Goal: Entertainment & Leisure: Consume media (video, audio)

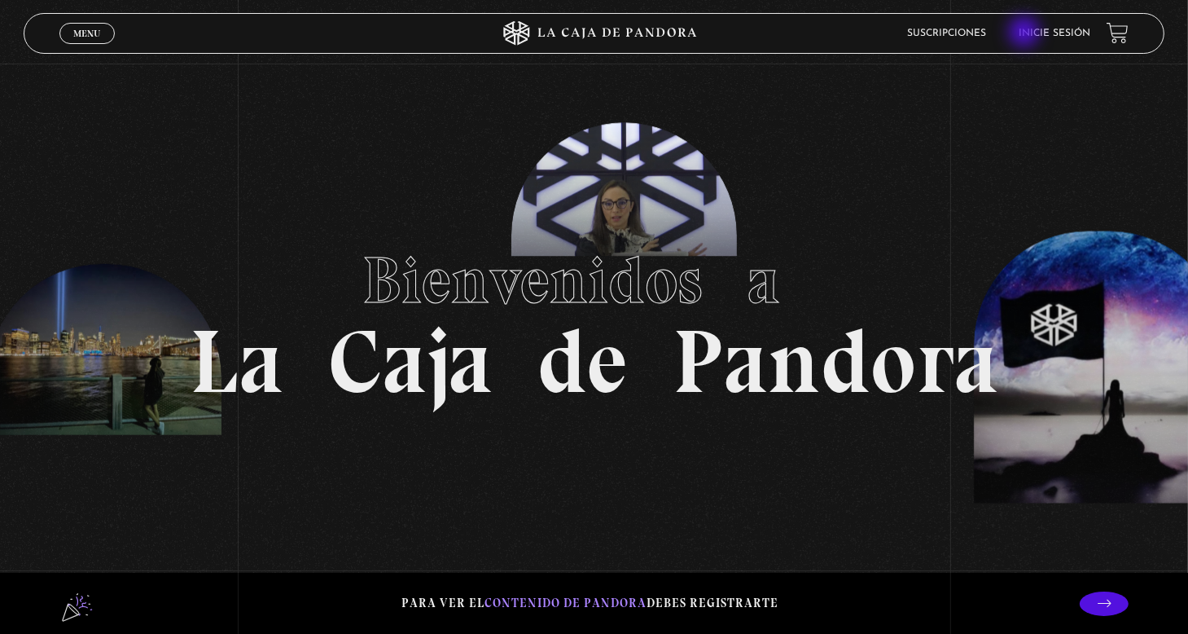
click at [1026, 33] on ul "Suscripciones Inicie sesión" at bounding box center [998, 32] width 183 height 25
click at [1029, 31] on ul "Suscripciones Inicie sesión" at bounding box center [998, 32] width 183 height 25
click at [1047, 33] on link "Inicie sesión" at bounding box center [1055, 34] width 72 height 10
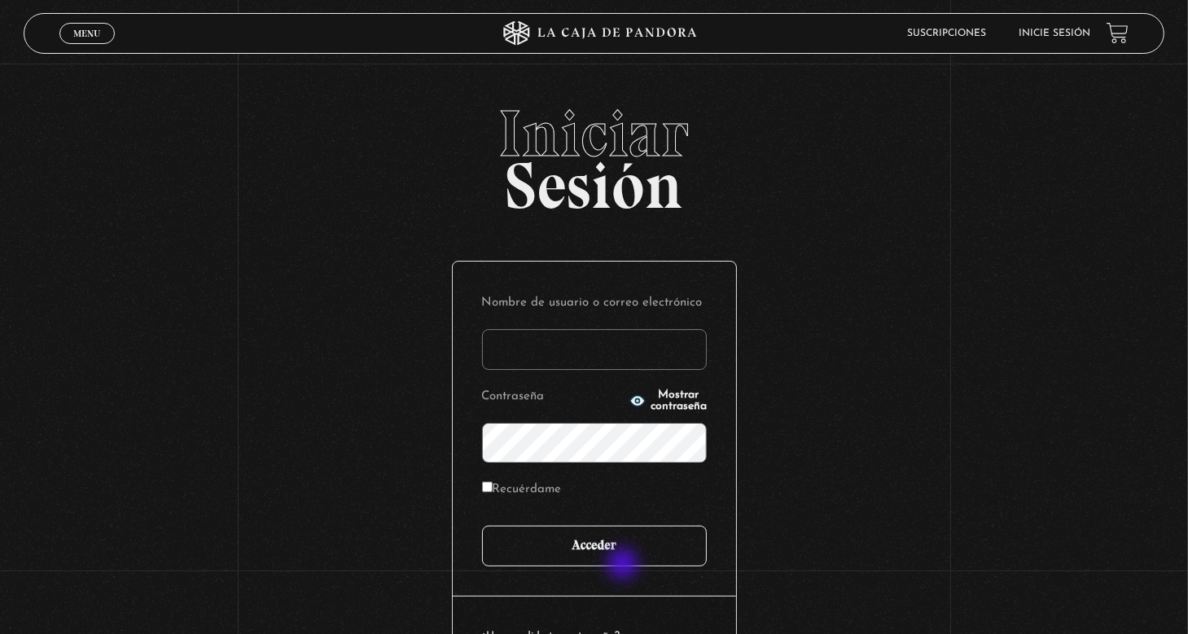
type input "[PERSON_NAME]"
click at [629, 559] on input "Acceder" at bounding box center [594, 545] width 225 height 41
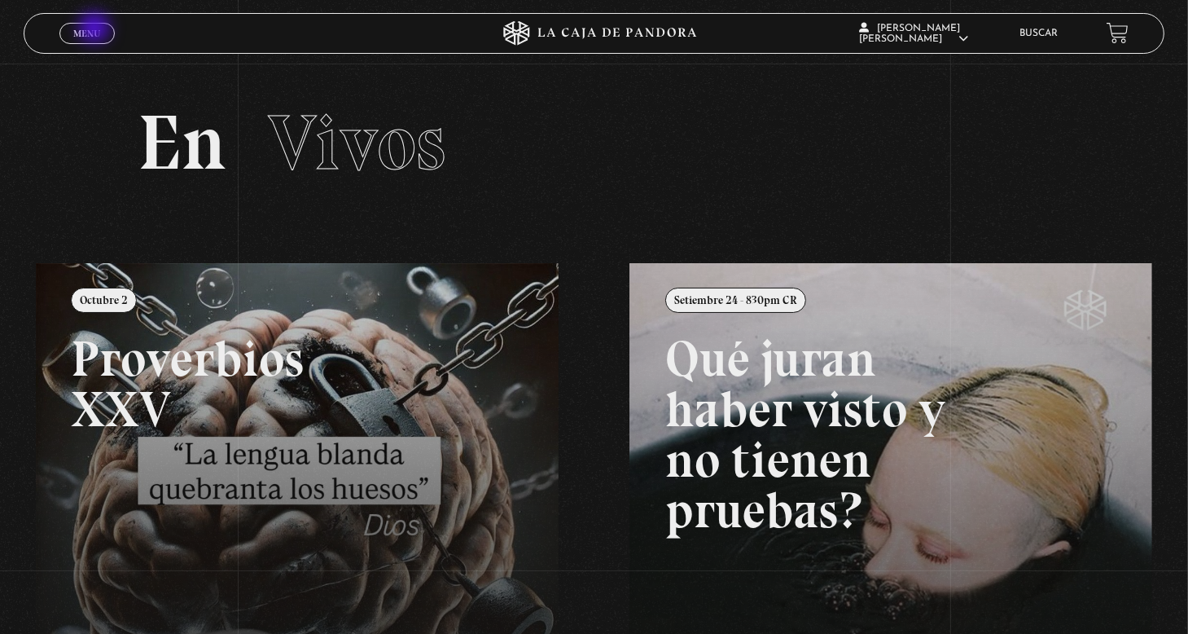
click at [96, 30] on span "Menu" at bounding box center [86, 34] width 27 height 10
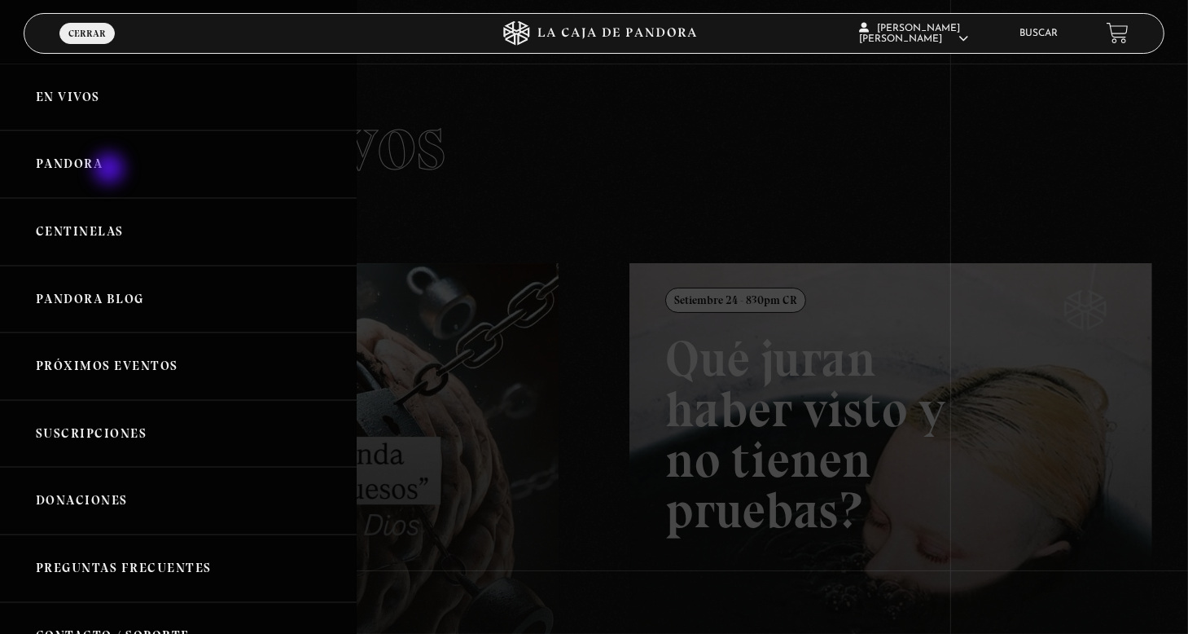
click at [111, 170] on link "Pandora" at bounding box center [178, 164] width 357 height 68
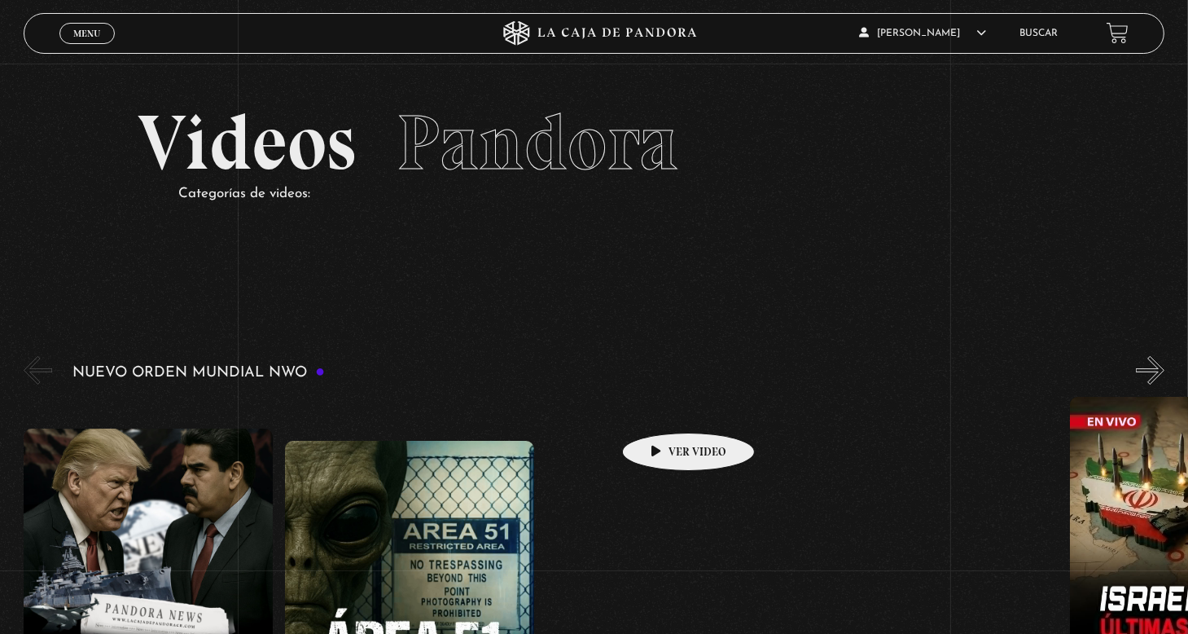
scroll to position [163, 0]
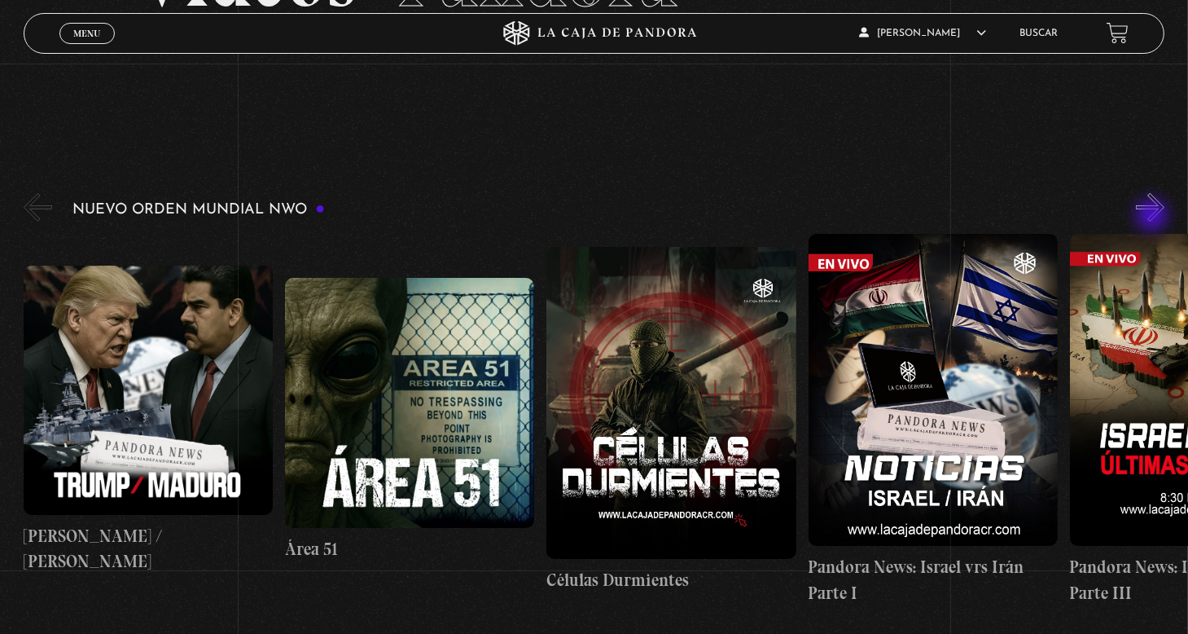
click at [1154, 217] on button "»" at bounding box center [1150, 207] width 29 height 29
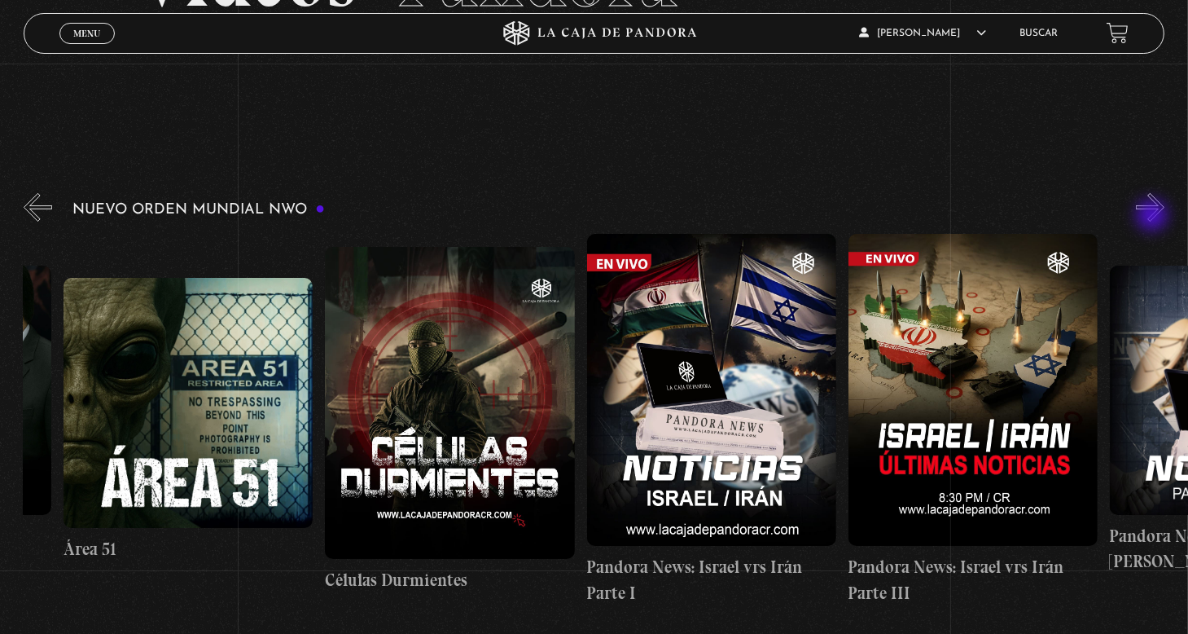
click at [1154, 217] on button "»" at bounding box center [1150, 207] width 29 height 29
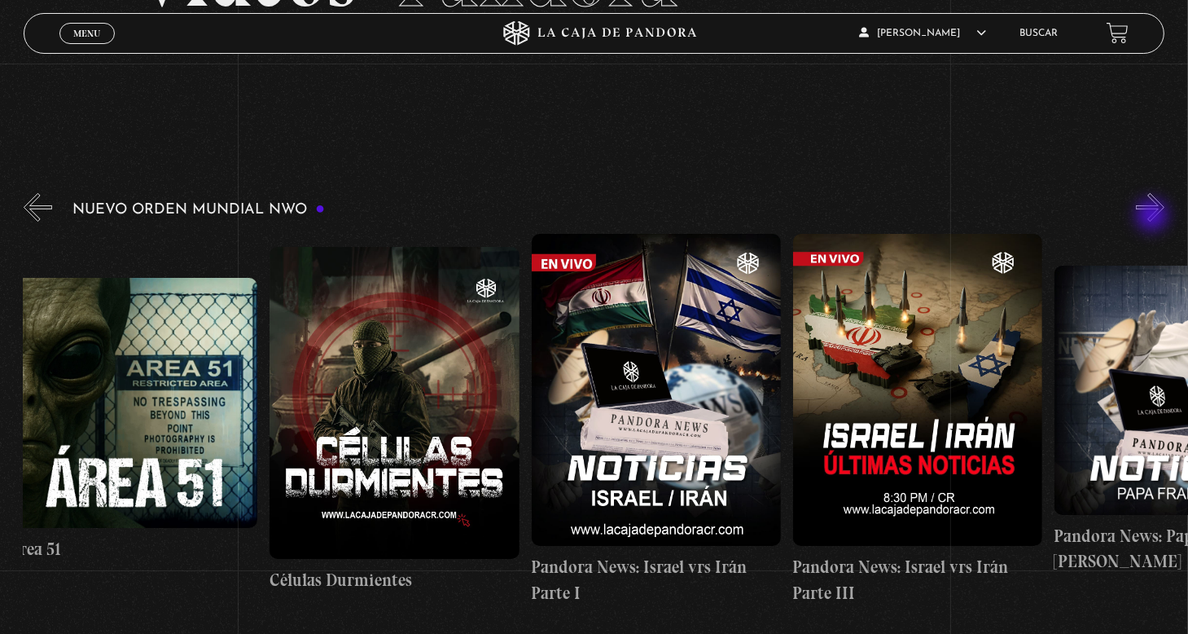
click at [1154, 217] on button "»" at bounding box center [1150, 207] width 29 height 29
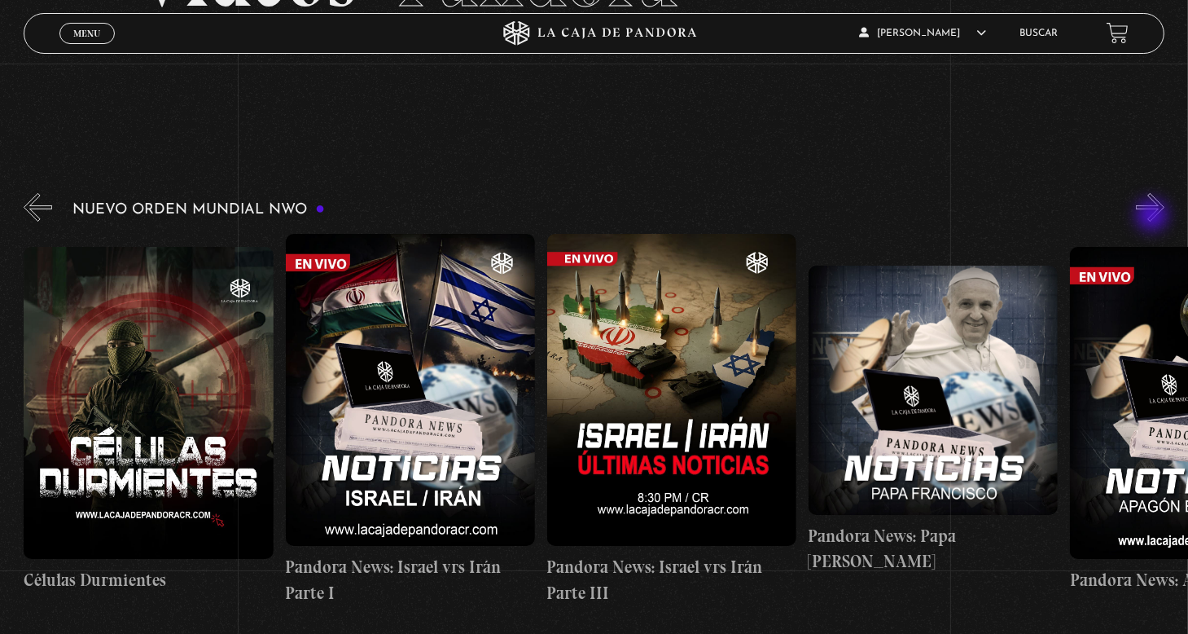
click at [1154, 217] on button "»" at bounding box center [1150, 207] width 29 height 29
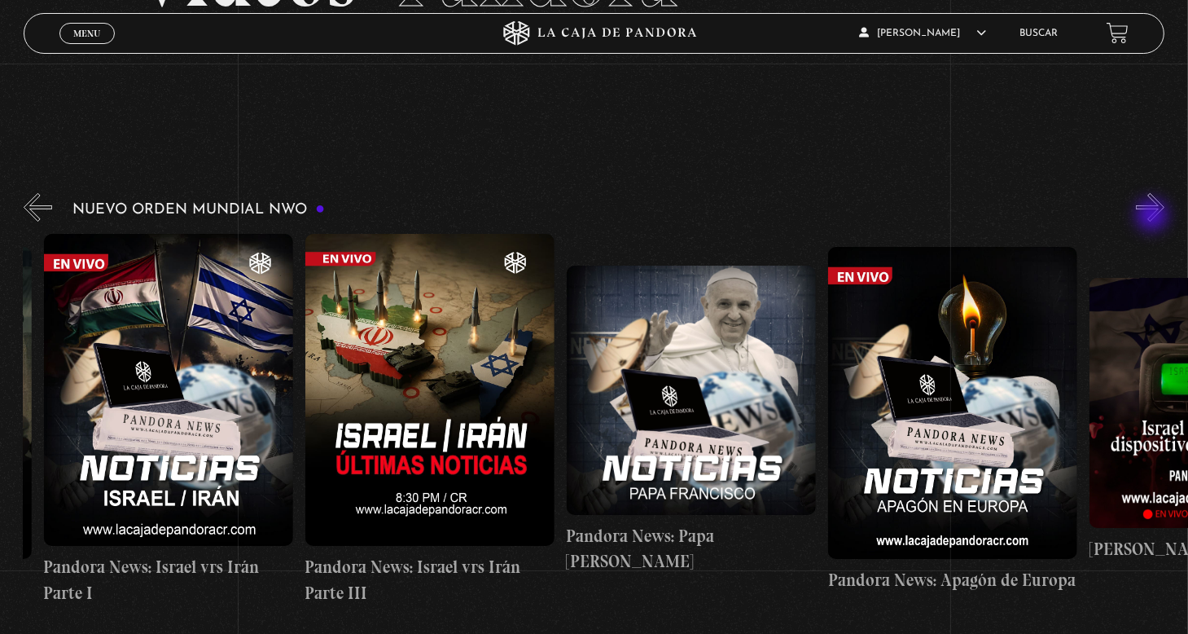
click at [1154, 217] on button "»" at bounding box center [1150, 207] width 29 height 29
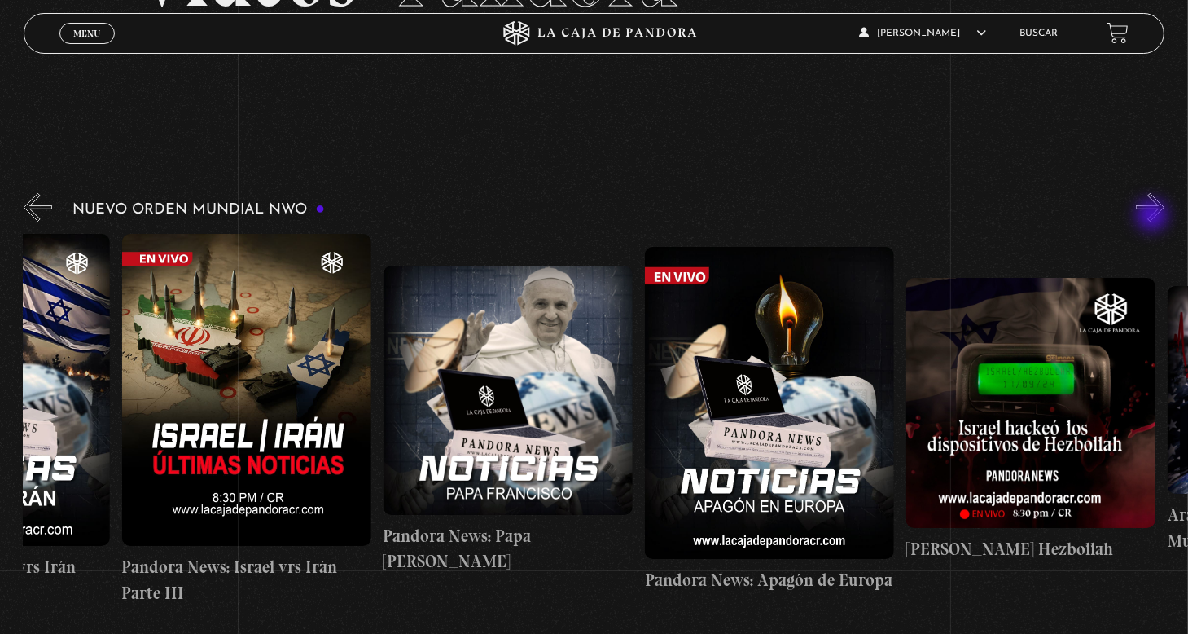
click at [1154, 217] on button "»" at bounding box center [1150, 207] width 29 height 29
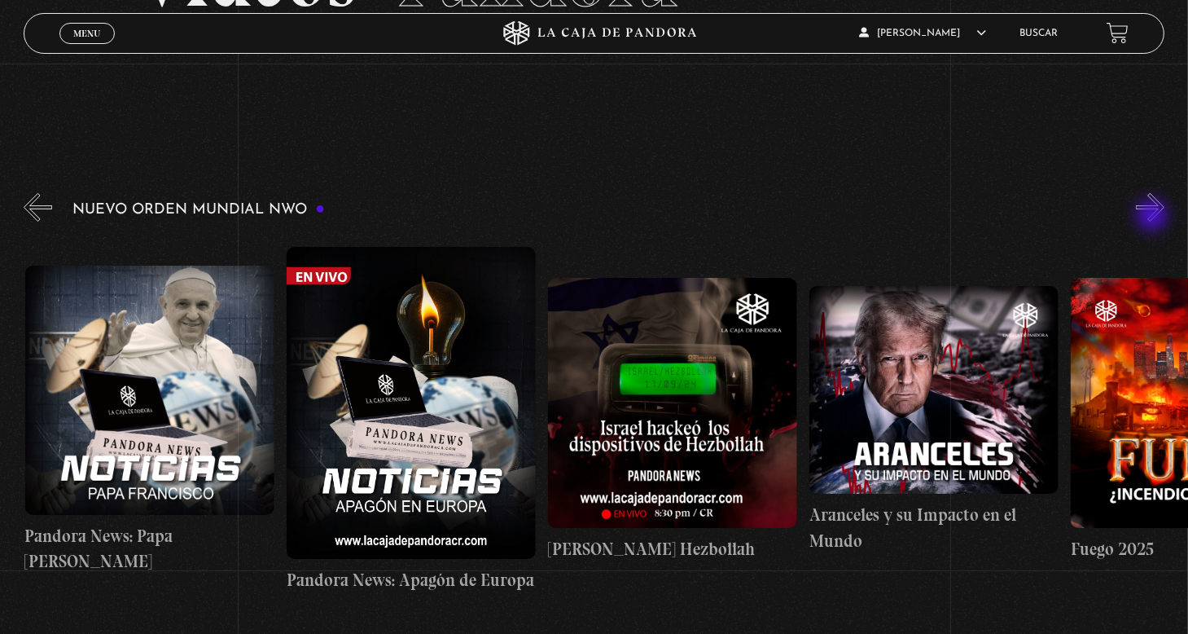
click at [1154, 217] on button "»" at bounding box center [1150, 207] width 29 height 29
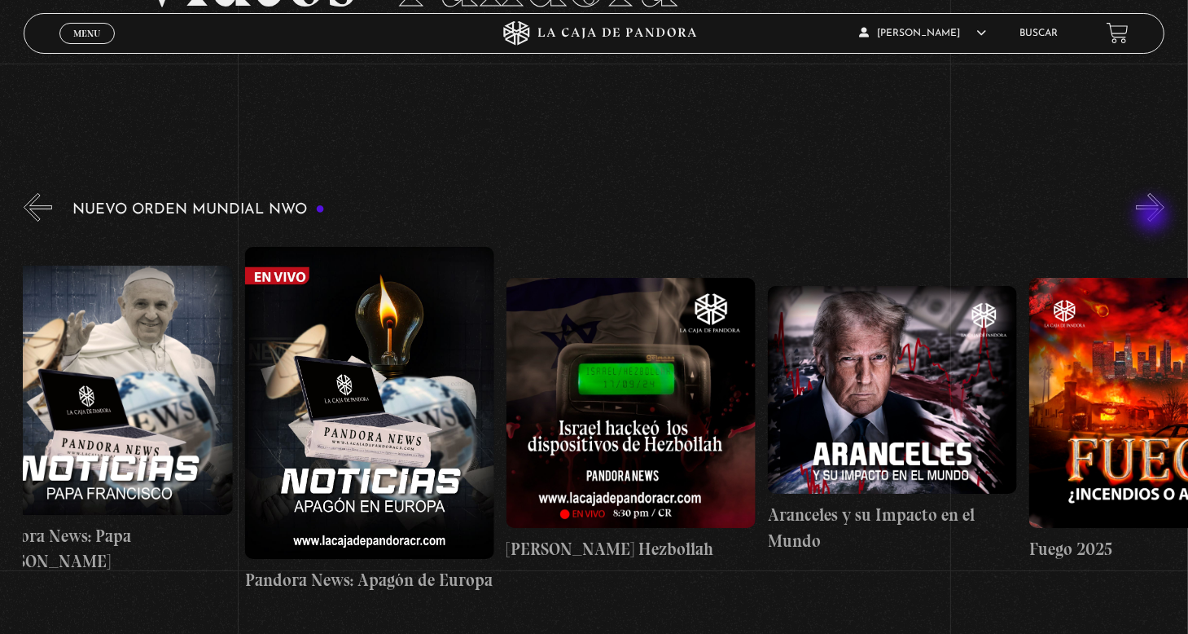
click at [1154, 217] on button "»" at bounding box center [1150, 207] width 29 height 29
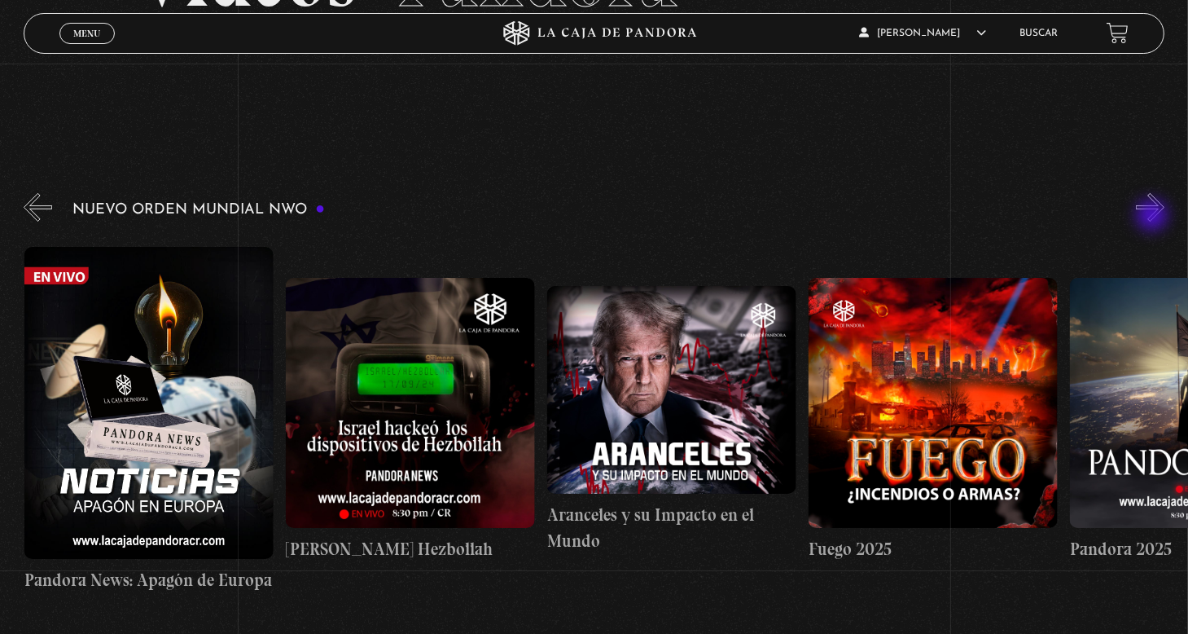
click at [1154, 217] on button "»" at bounding box center [1150, 207] width 29 height 29
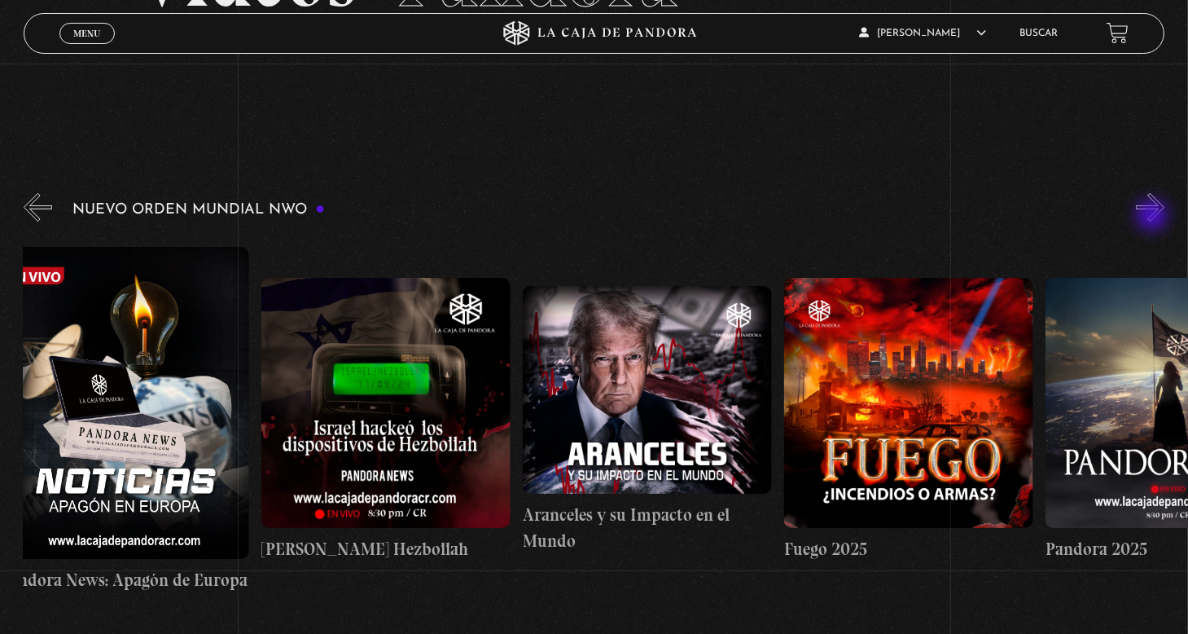
click at [1154, 217] on button "»" at bounding box center [1150, 207] width 29 height 29
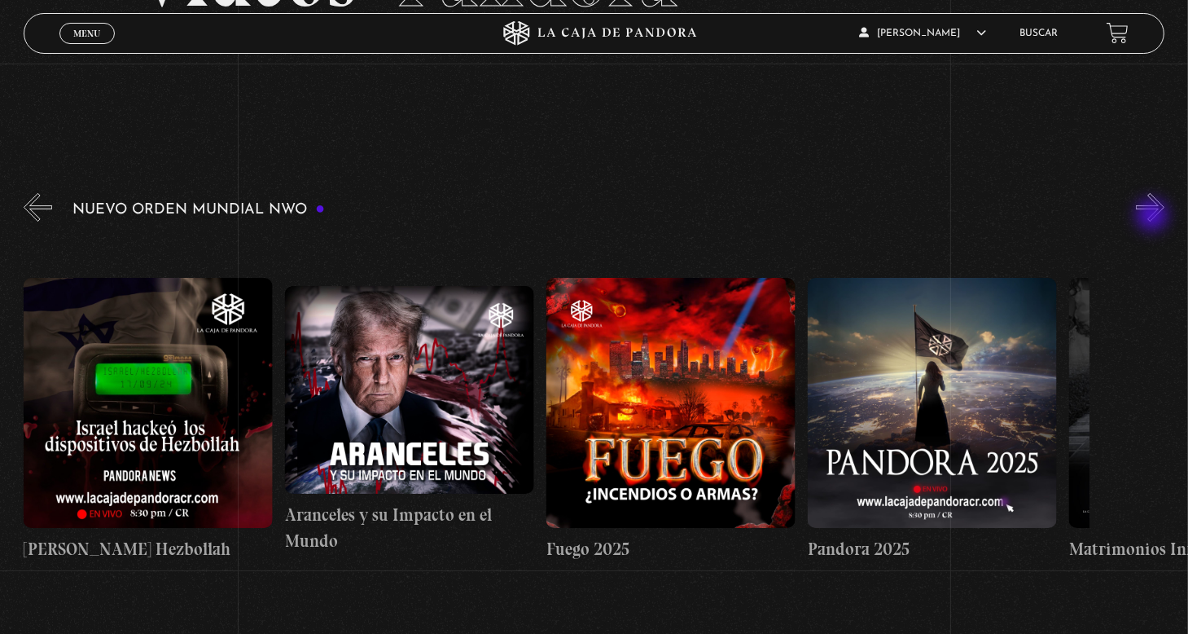
click at [1154, 217] on button "»" at bounding box center [1150, 207] width 29 height 29
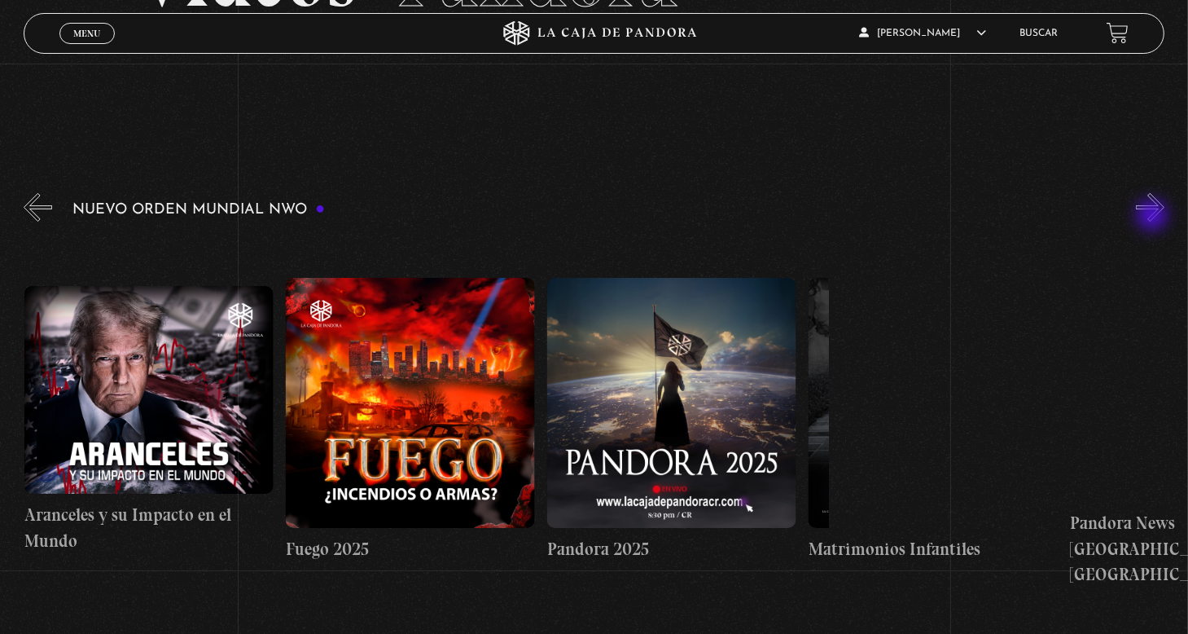
click at [1154, 217] on button "»" at bounding box center [1150, 207] width 29 height 29
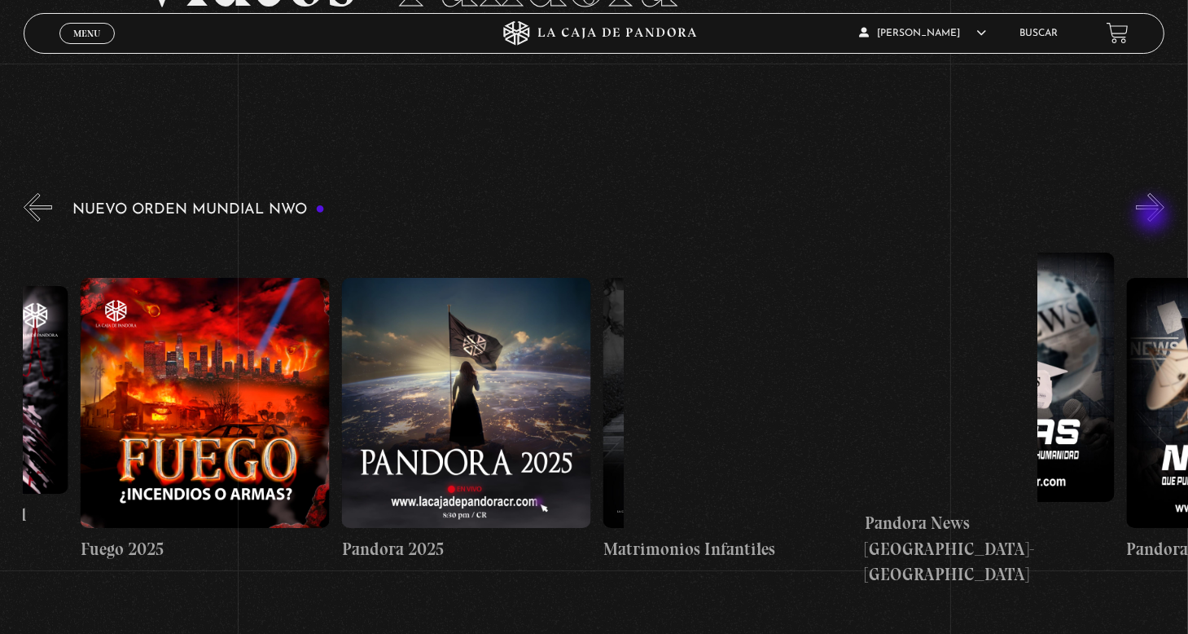
click at [1154, 217] on button "»" at bounding box center [1150, 207] width 29 height 29
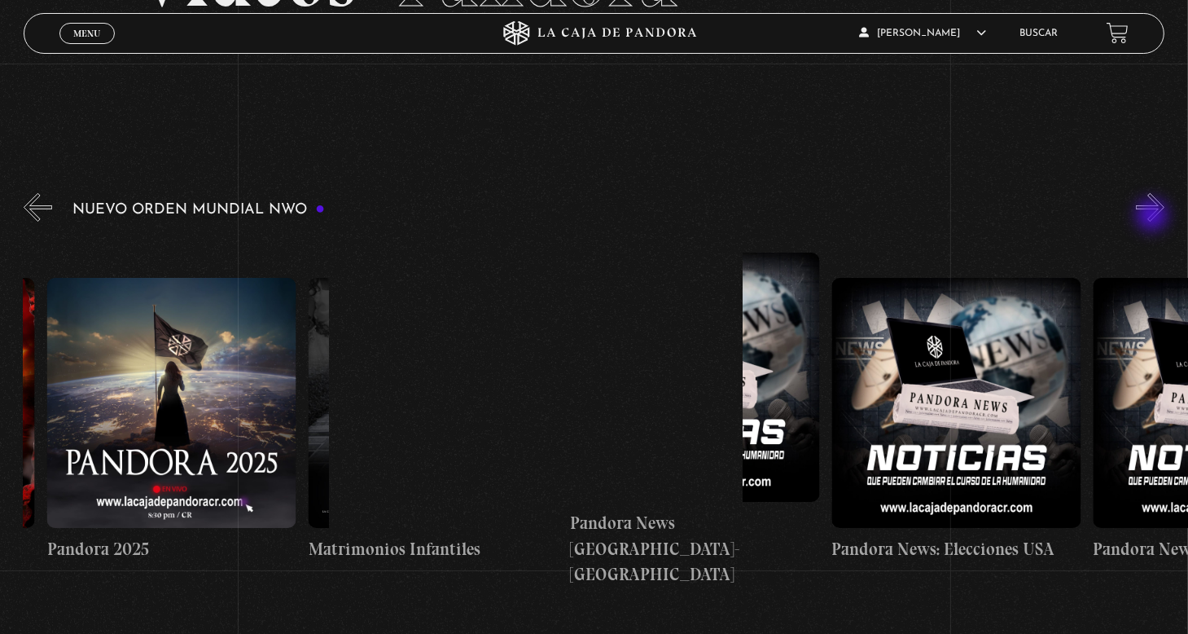
click at [1154, 217] on button "»" at bounding box center [1150, 207] width 29 height 29
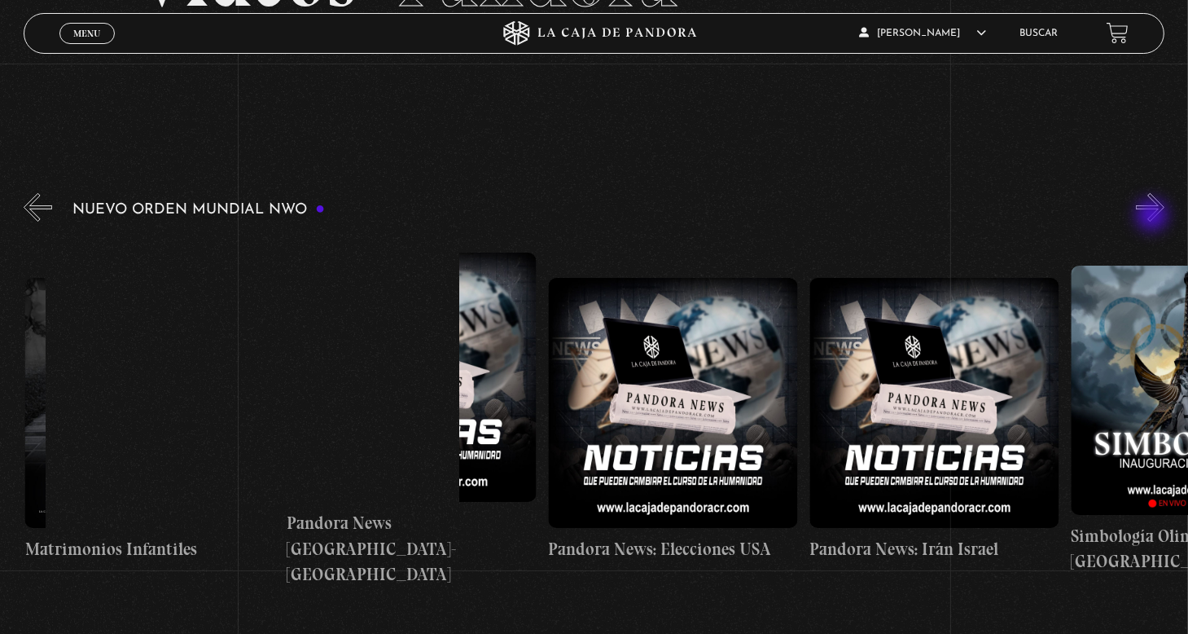
click at [1154, 217] on button "»" at bounding box center [1150, 207] width 29 height 29
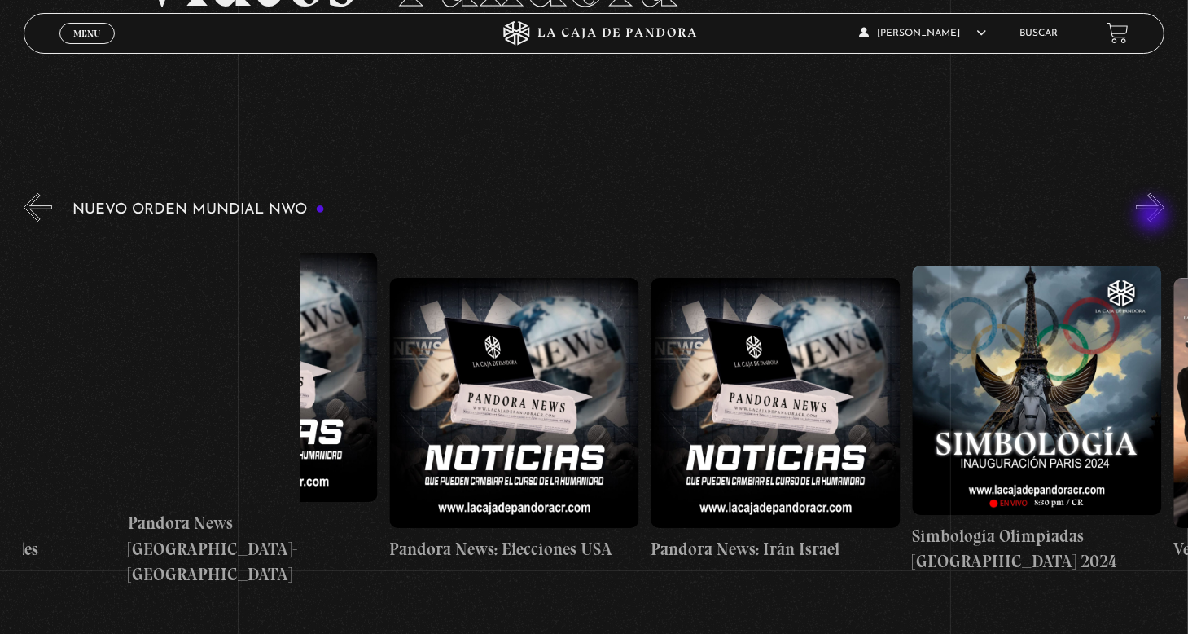
click at [1154, 217] on button "»" at bounding box center [1150, 207] width 29 height 29
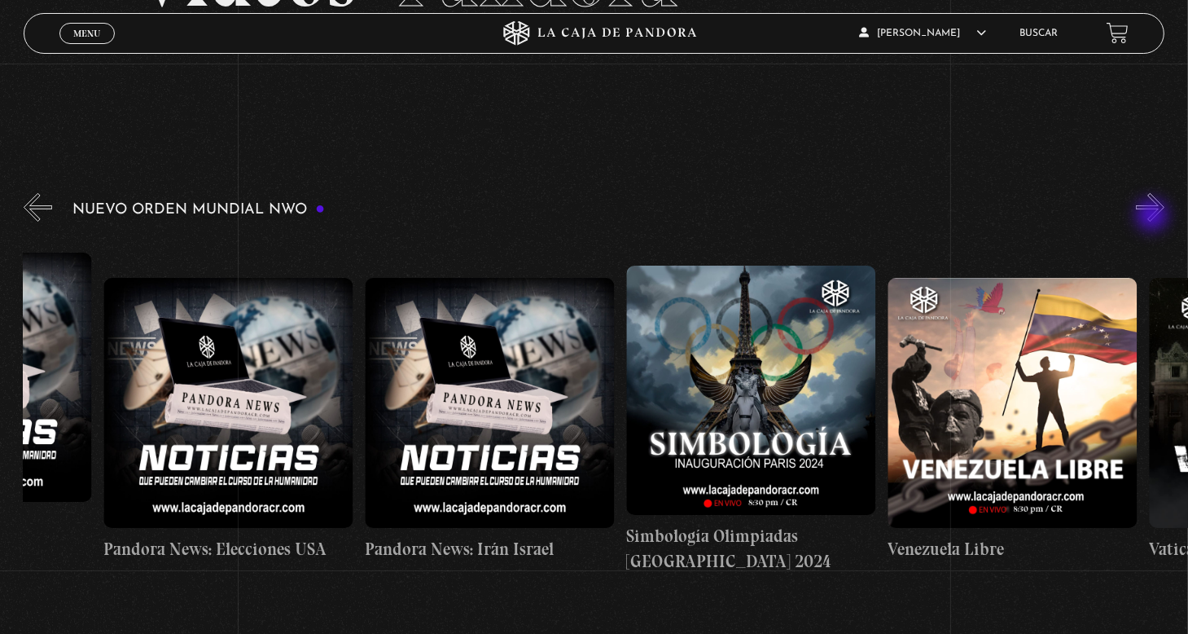
click at [1154, 217] on button "»" at bounding box center [1150, 207] width 29 height 29
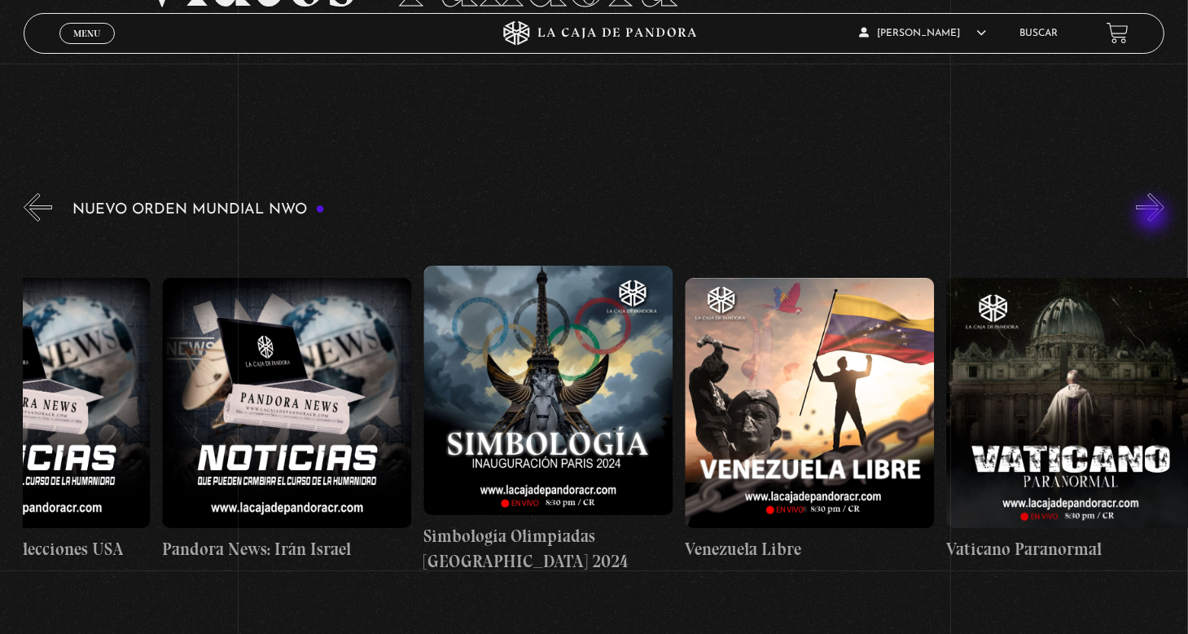
click at [1154, 217] on button "»" at bounding box center [1150, 207] width 29 height 29
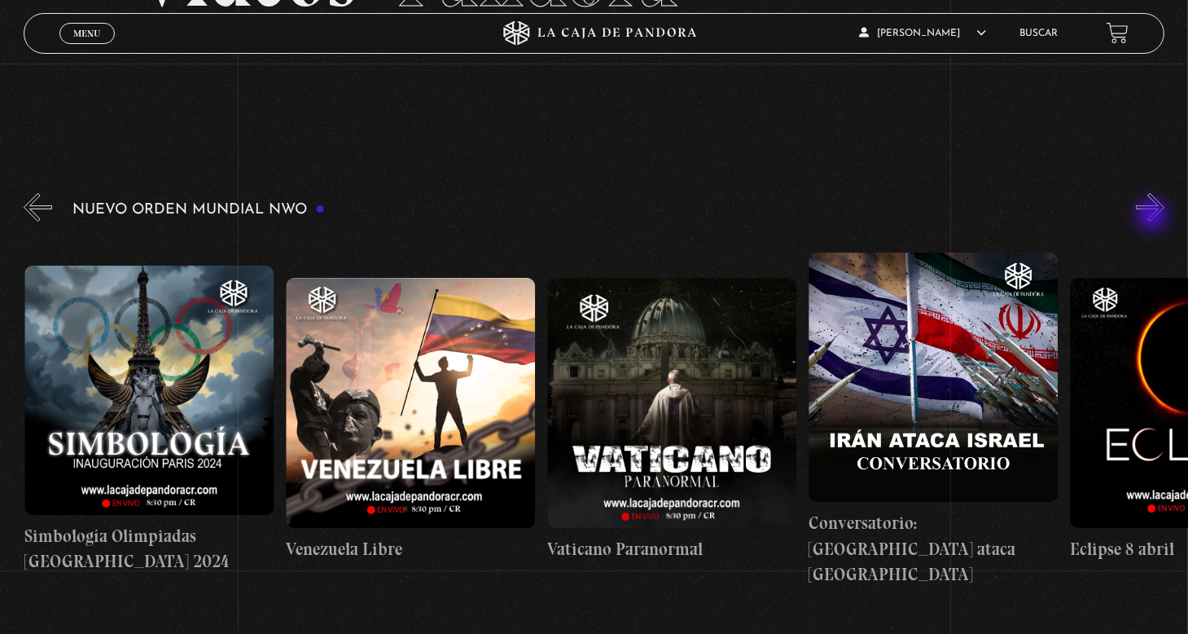
scroll to position [0, 3922]
click at [1154, 217] on button "»" at bounding box center [1150, 207] width 29 height 29
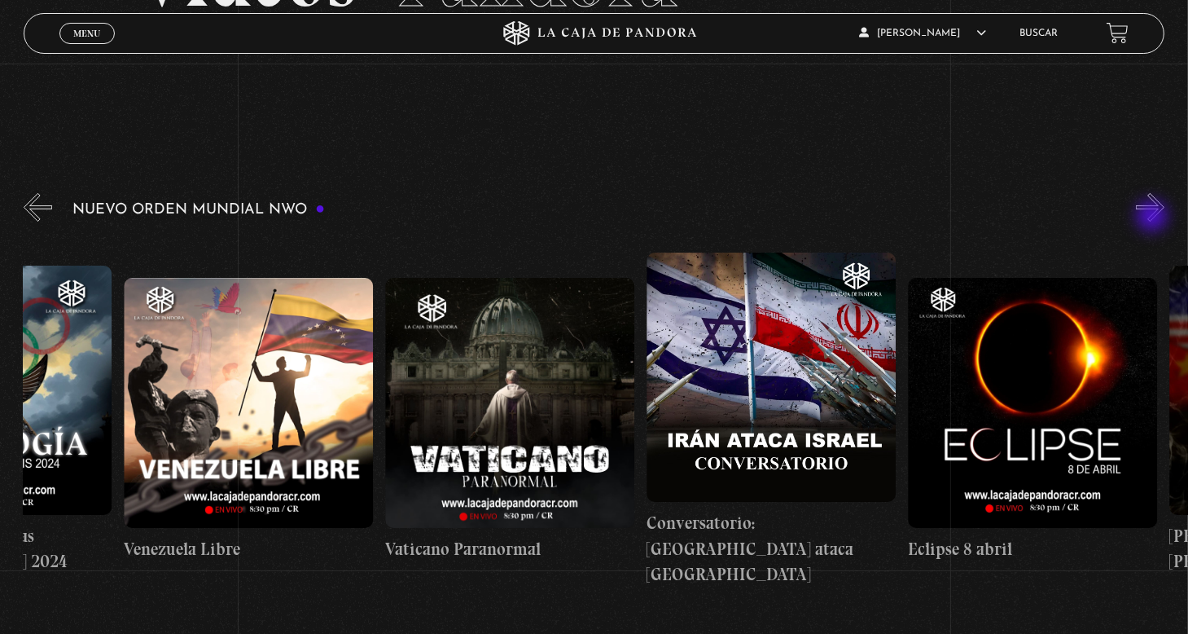
click at [1154, 217] on button "»" at bounding box center [1150, 207] width 29 height 29
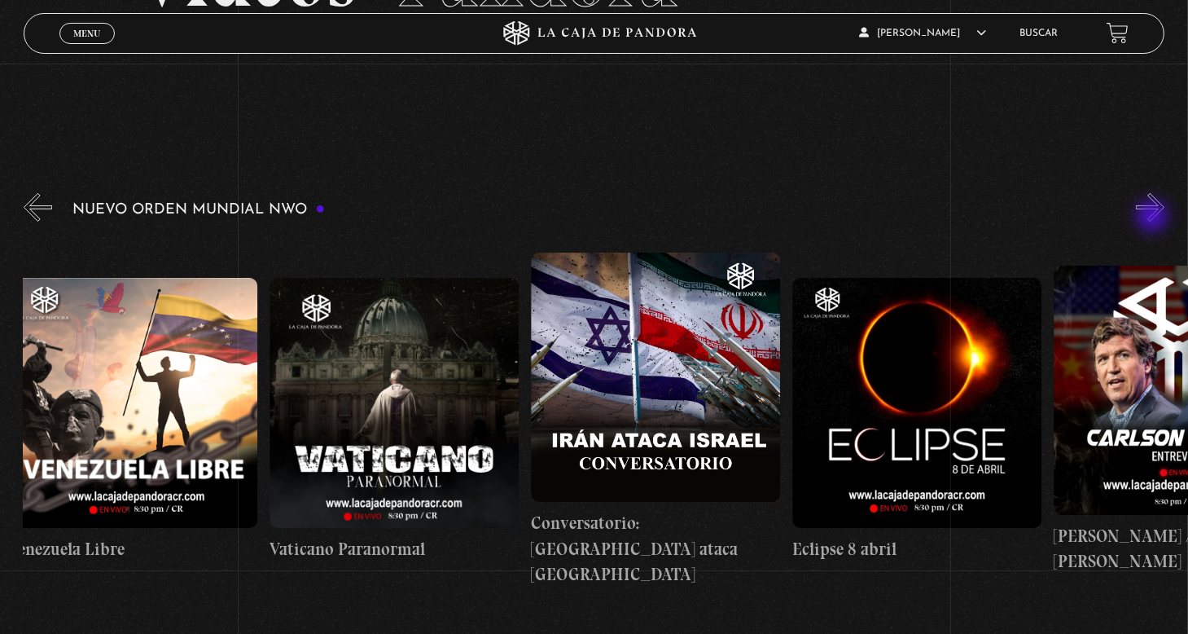
click at [1154, 217] on button "»" at bounding box center [1150, 207] width 29 height 29
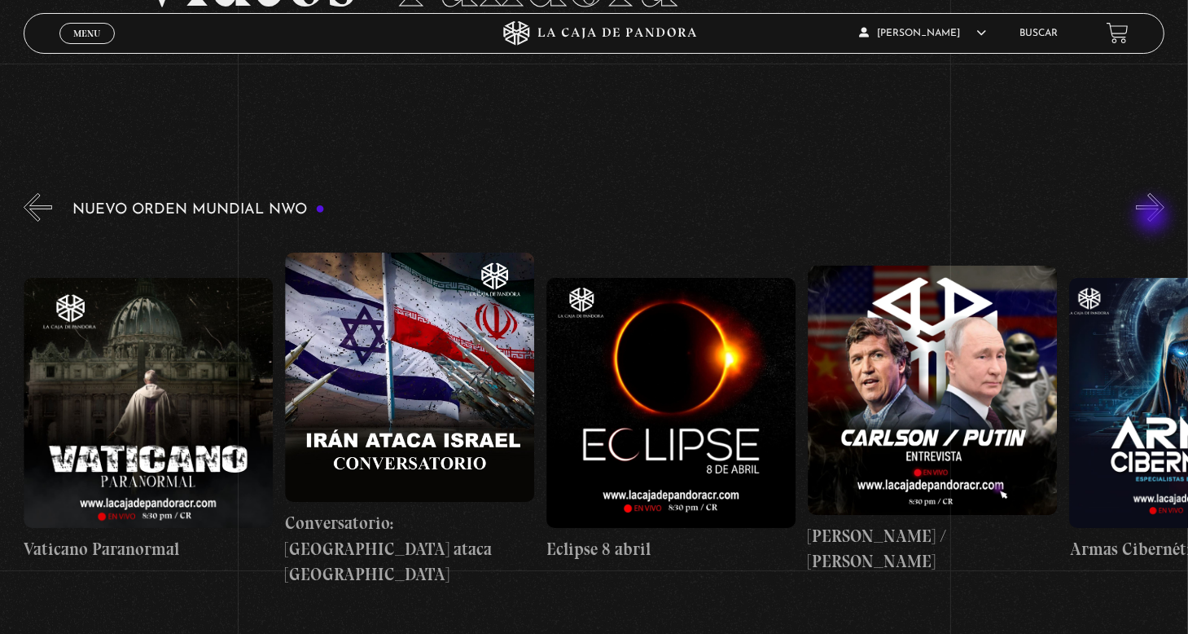
click at [1154, 217] on button "»" at bounding box center [1150, 207] width 29 height 29
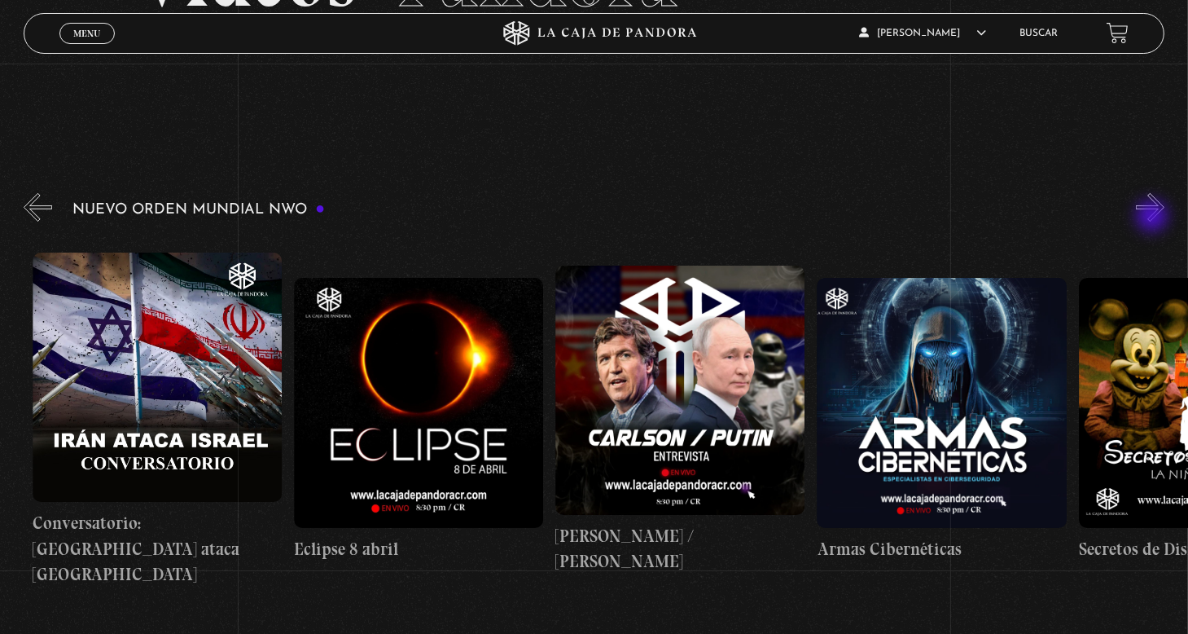
click at [1154, 217] on button "»" at bounding box center [1150, 207] width 29 height 29
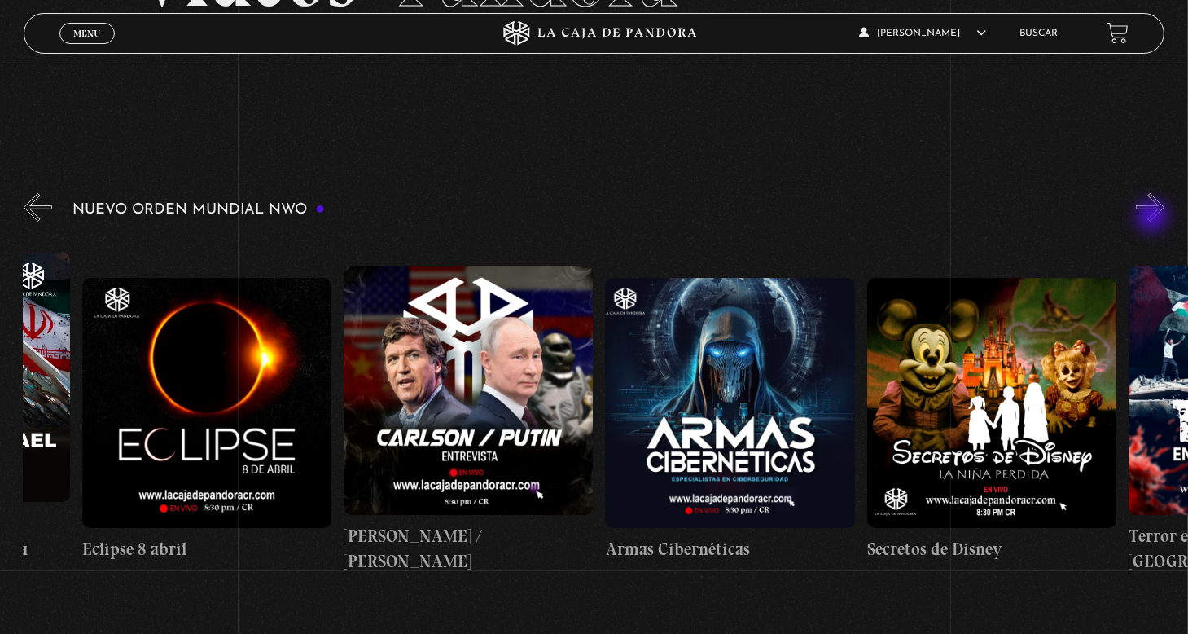
click at [1154, 217] on button "»" at bounding box center [1150, 207] width 29 height 29
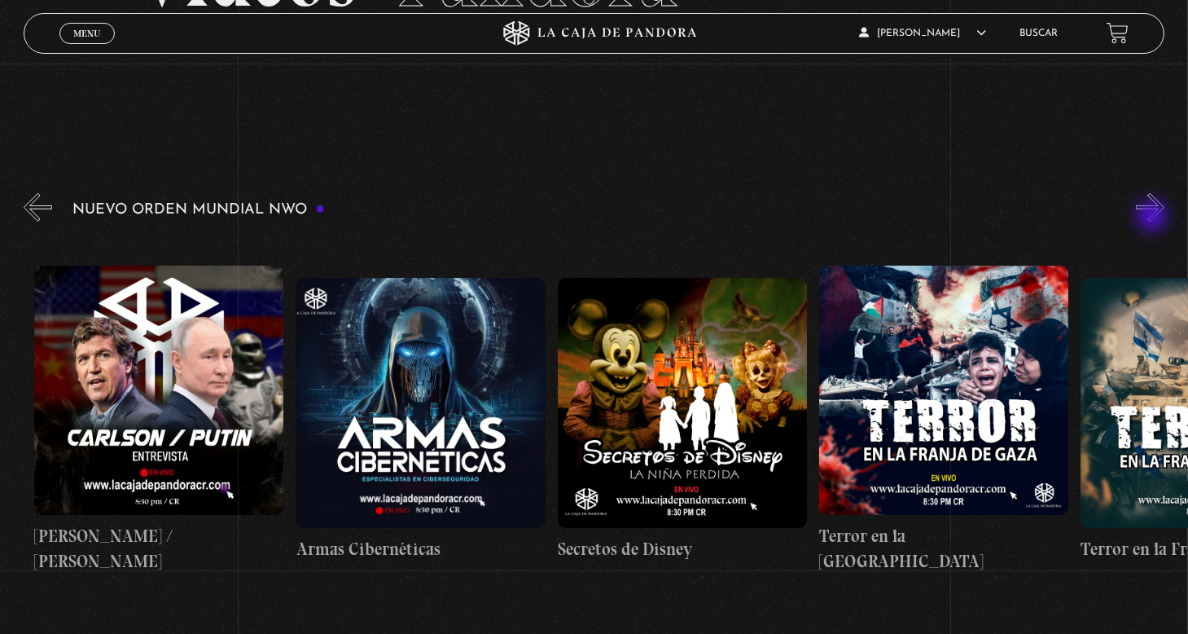
click at [1154, 217] on button "»" at bounding box center [1150, 207] width 29 height 29
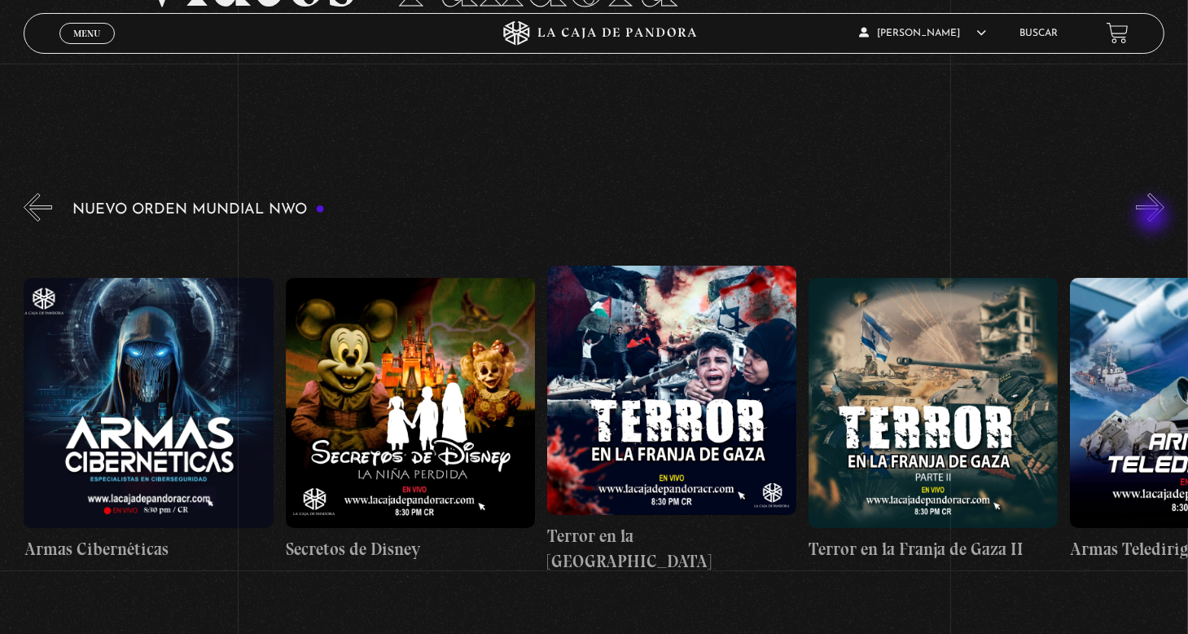
click at [1154, 217] on button "»" at bounding box center [1150, 207] width 29 height 29
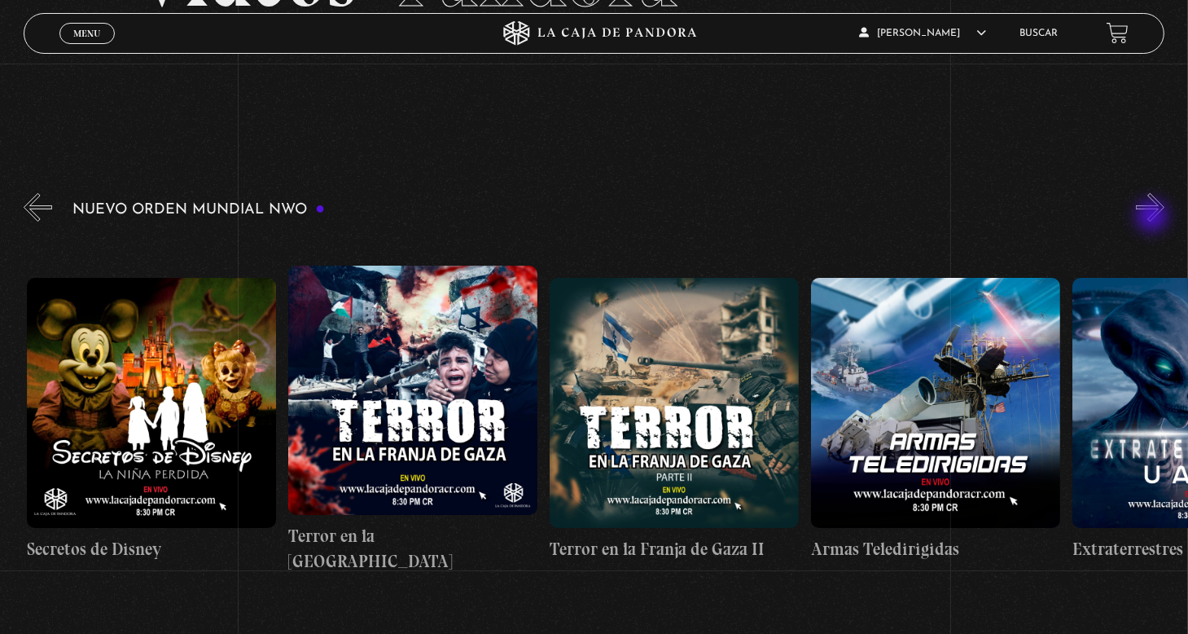
click at [1154, 217] on button "»" at bounding box center [1150, 207] width 29 height 29
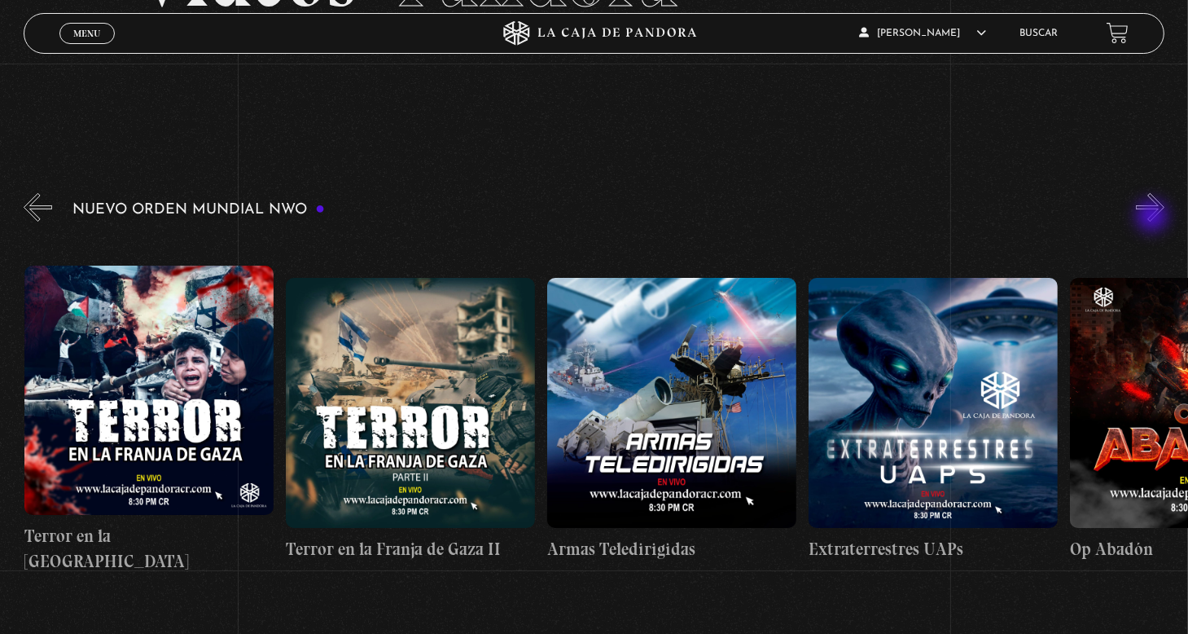
click at [1154, 217] on button "»" at bounding box center [1150, 207] width 29 height 29
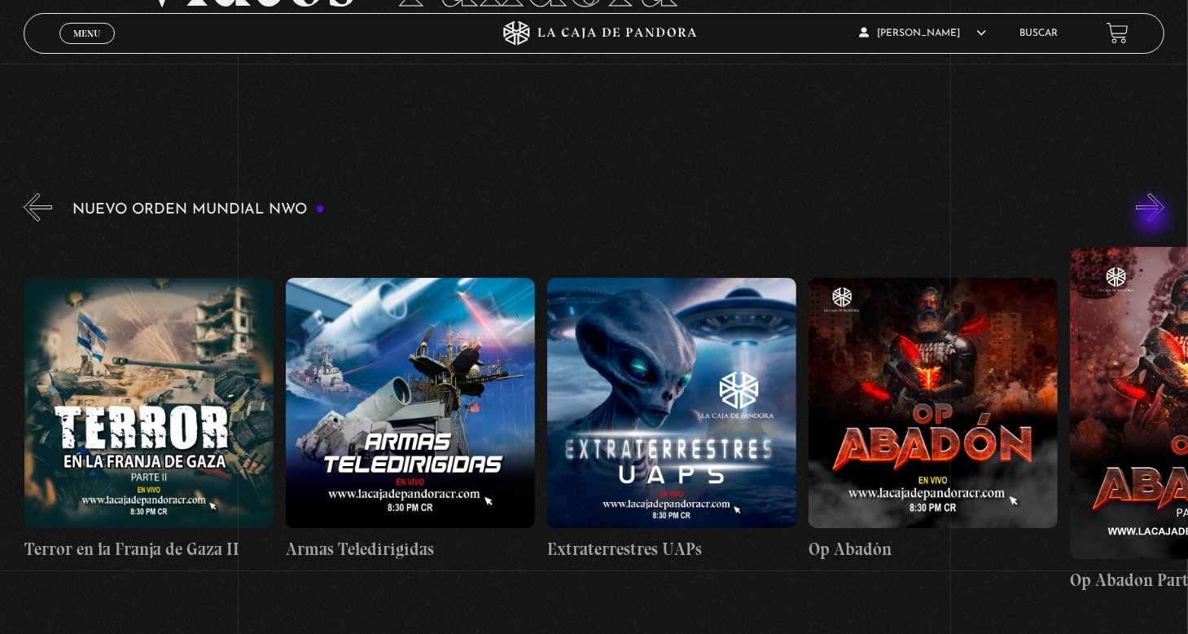
click at [1154, 217] on button "»" at bounding box center [1150, 207] width 29 height 29
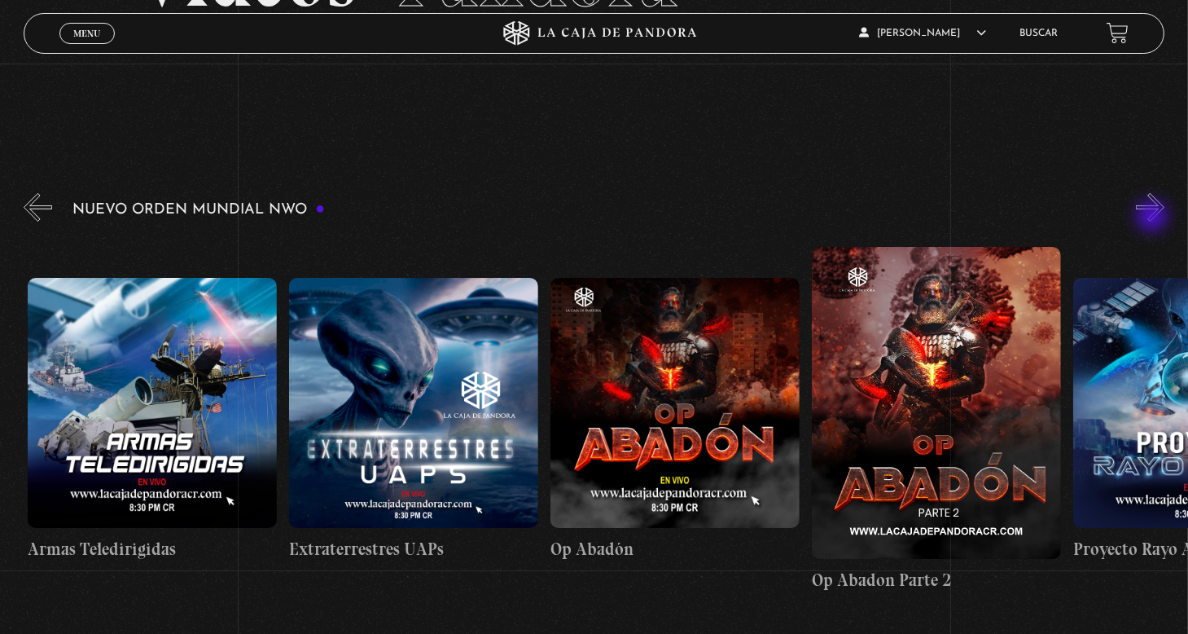
click at [1154, 217] on button "»" at bounding box center [1150, 207] width 29 height 29
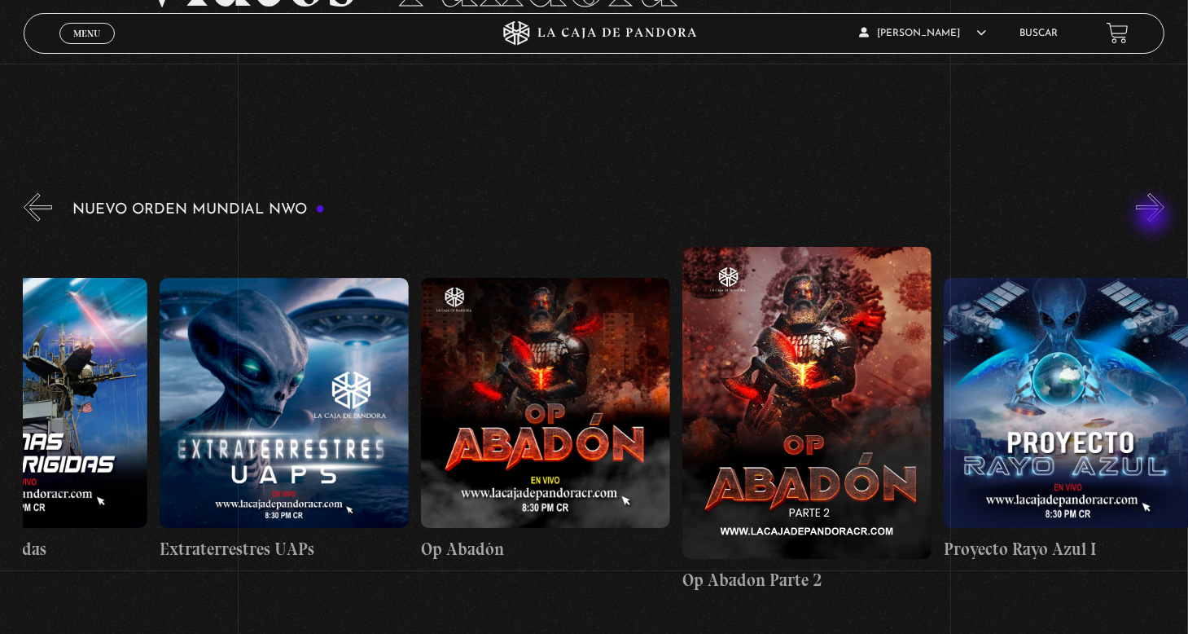
click at [1154, 217] on button "»" at bounding box center [1150, 207] width 29 height 29
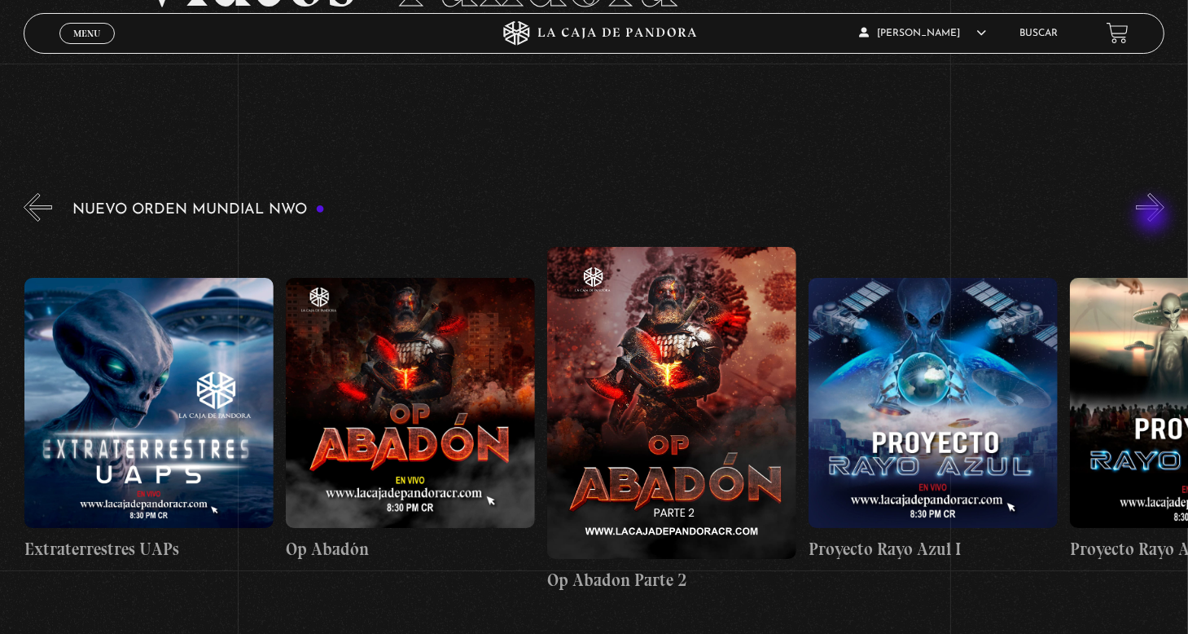
click at [1154, 217] on button "»" at bounding box center [1150, 207] width 29 height 29
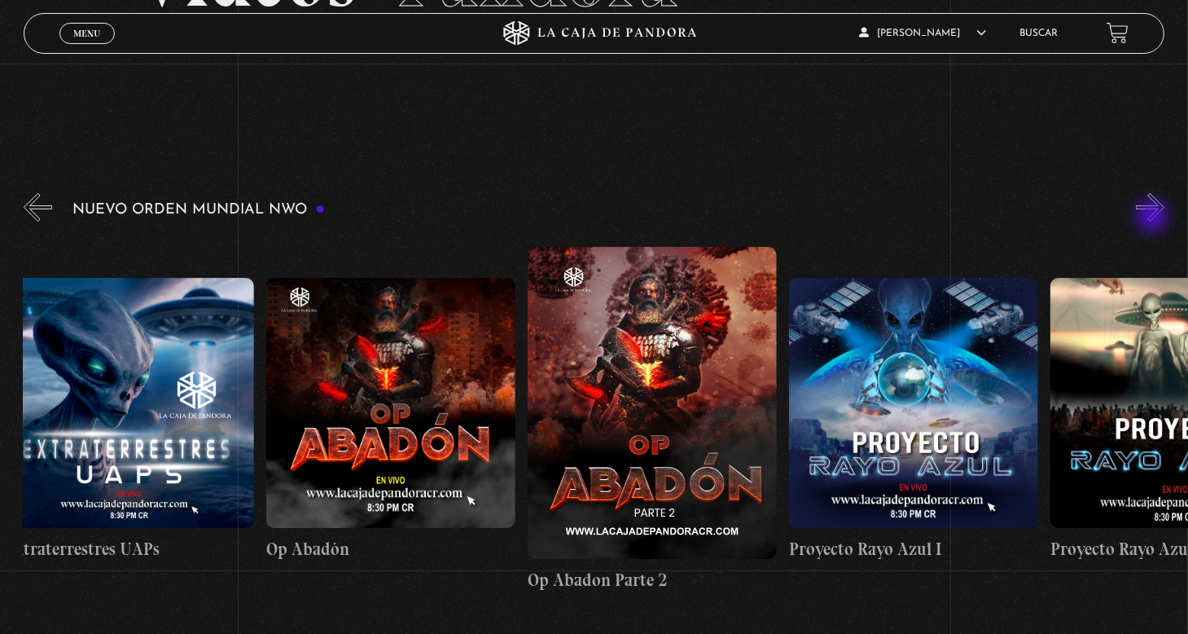
click at [1154, 217] on button "»" at bounding box center [1150, 207] width 29 height 29
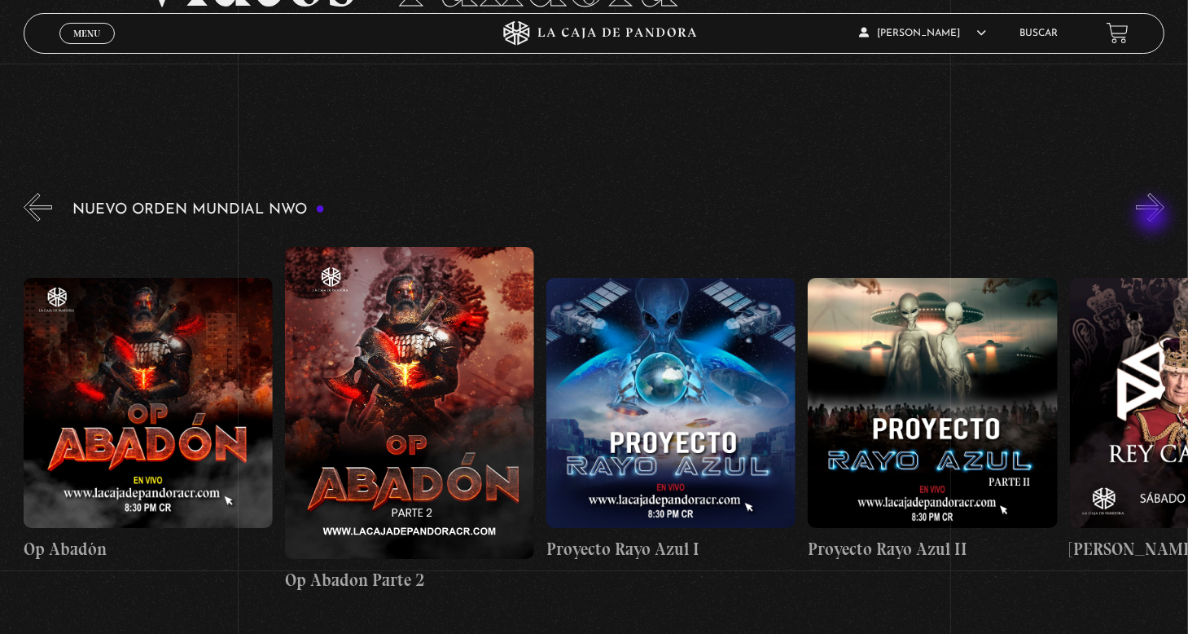
click at [1154, 217] on button "»" at bounding box center [1150, 207] width 29 height 29
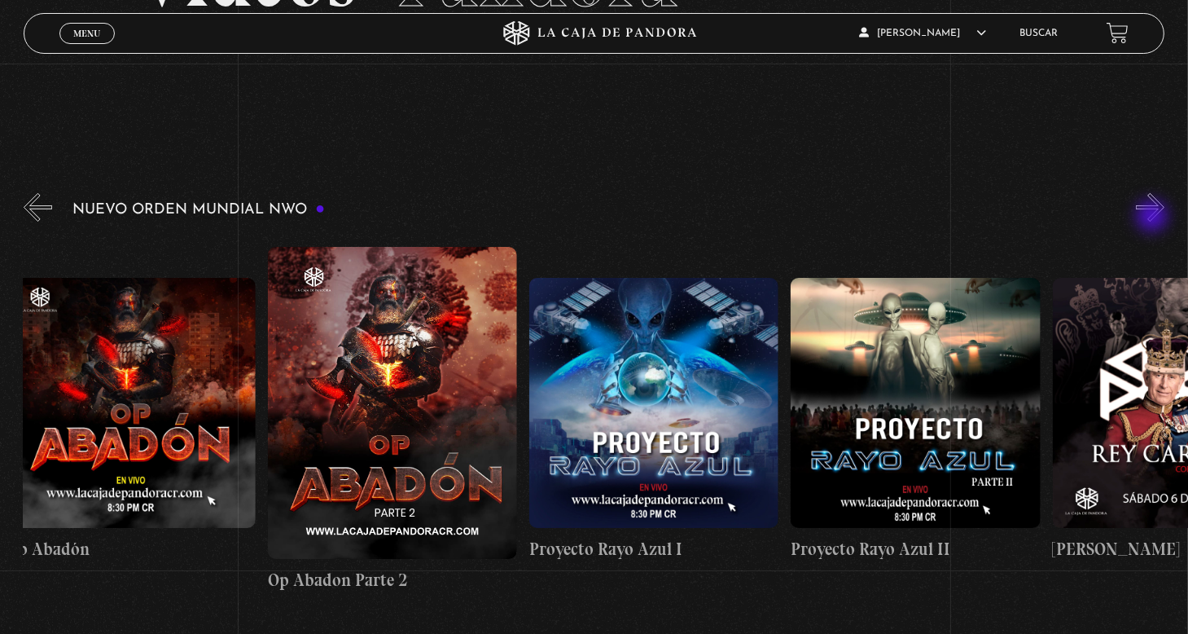
click at [1154, 217] on button "»" at bounding box center [1150, 207] width 29 height 29
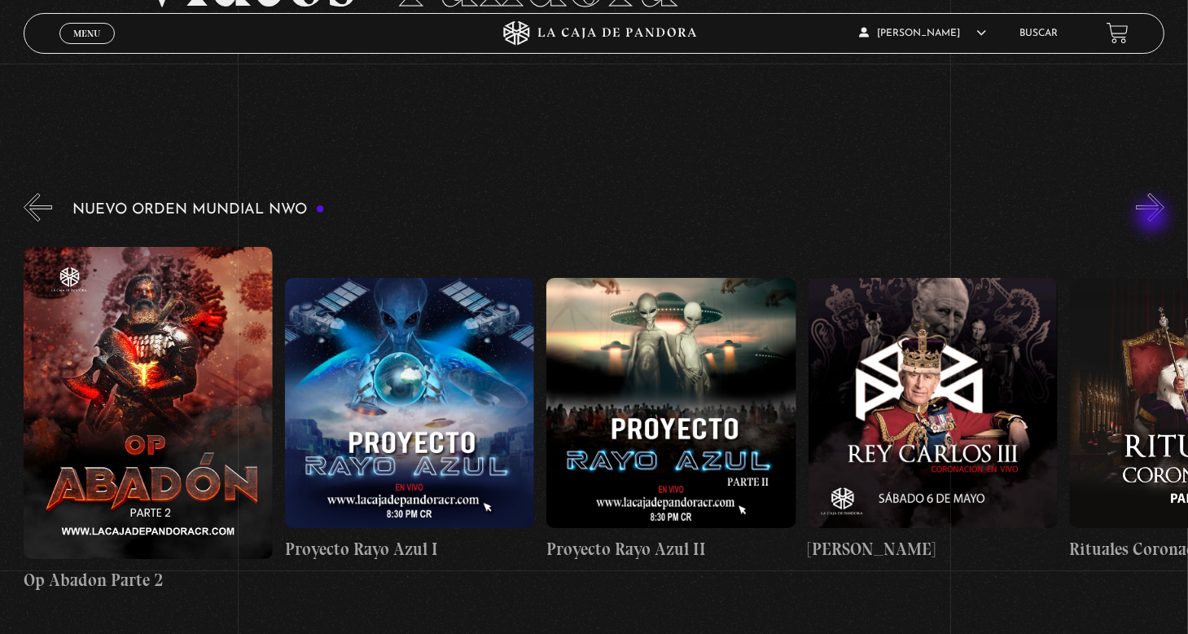
click at [1154, 217] on button "»" at bounding box center [1150, 207] width 29 height 29
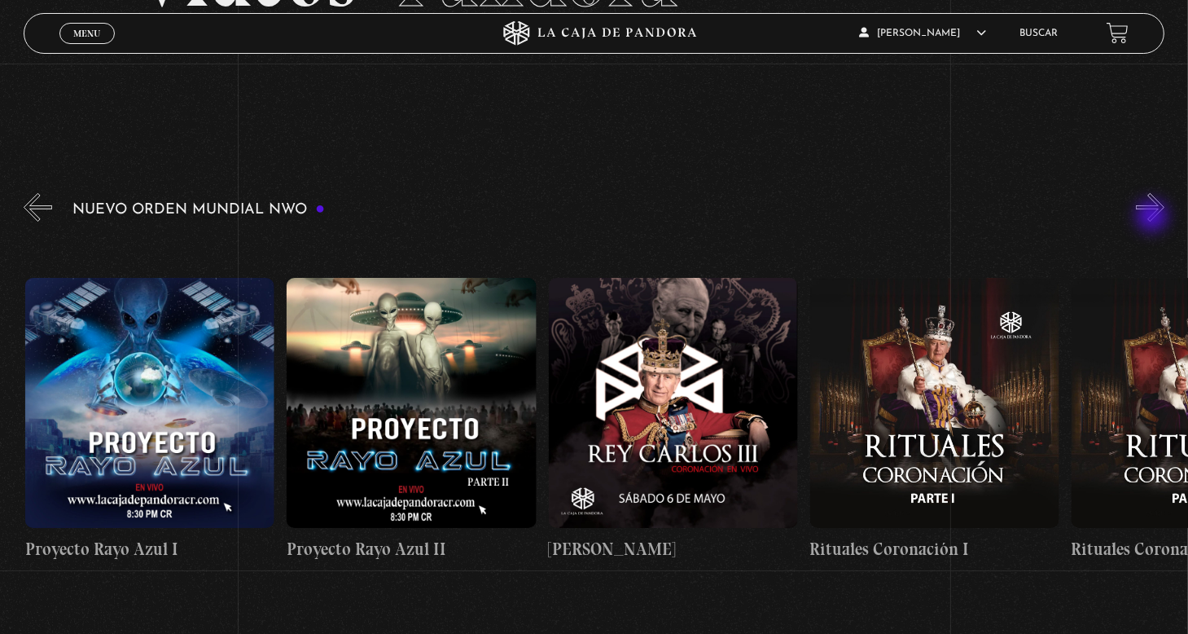
click at [1154, 217] on button "»" at bounding box center [1150, 207] width 29 height 29
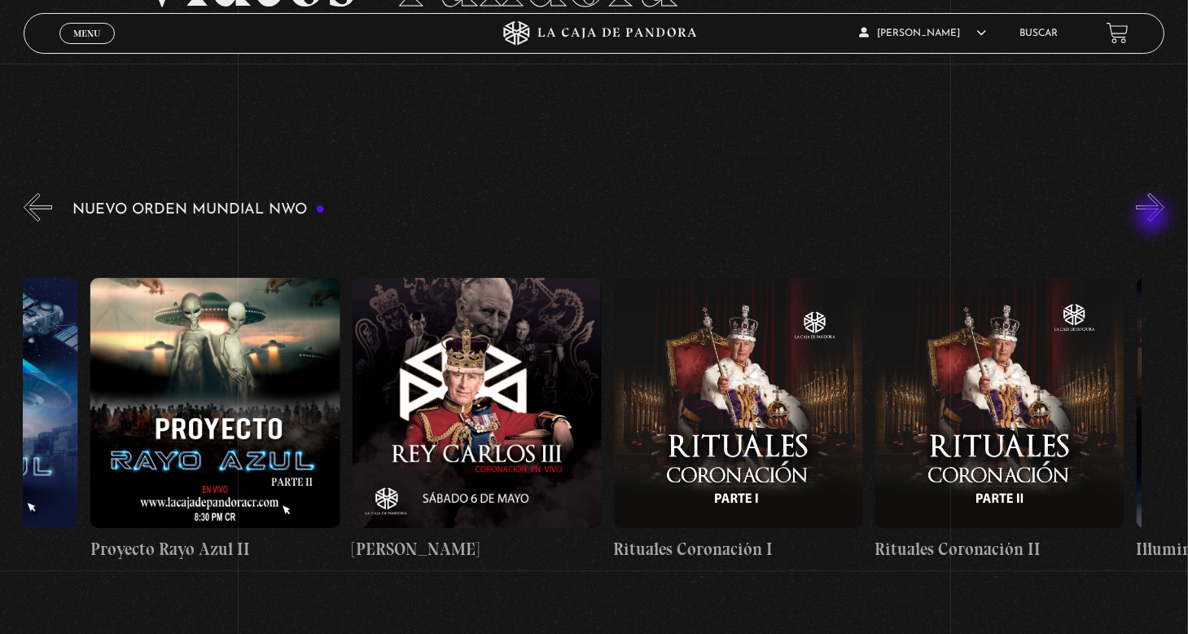
click at [1154, 217] on button "»" at bounding box center [1150, 207] width 29 height 29
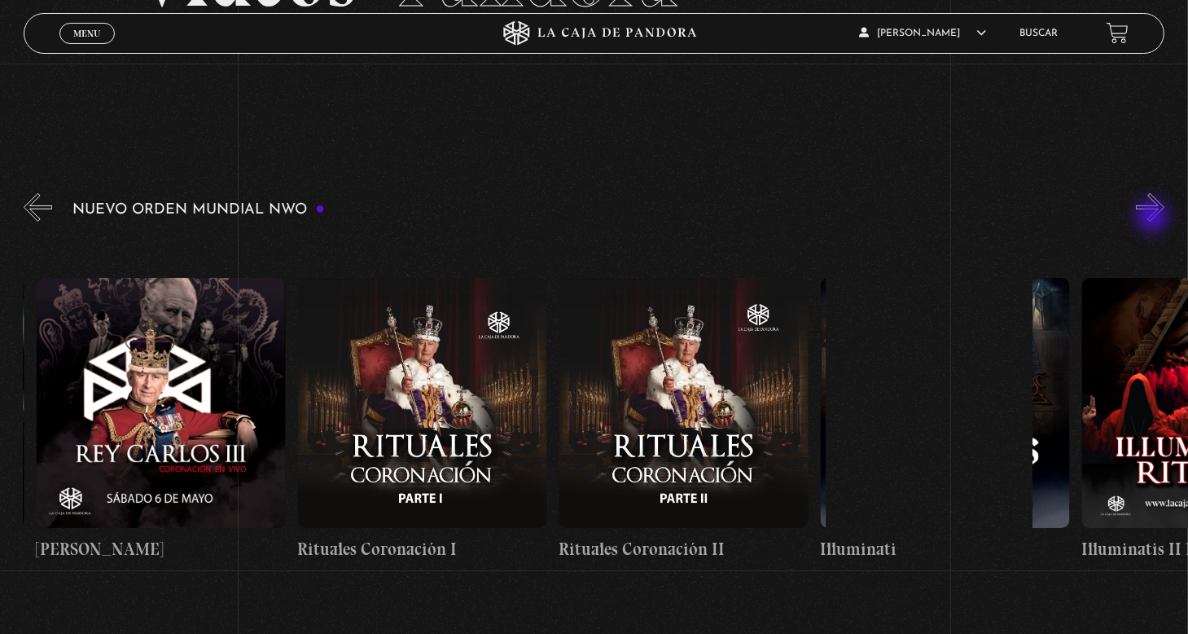
click at [1154, 217] on button "»" at bounding box center [1150, 207] width 29 height 29
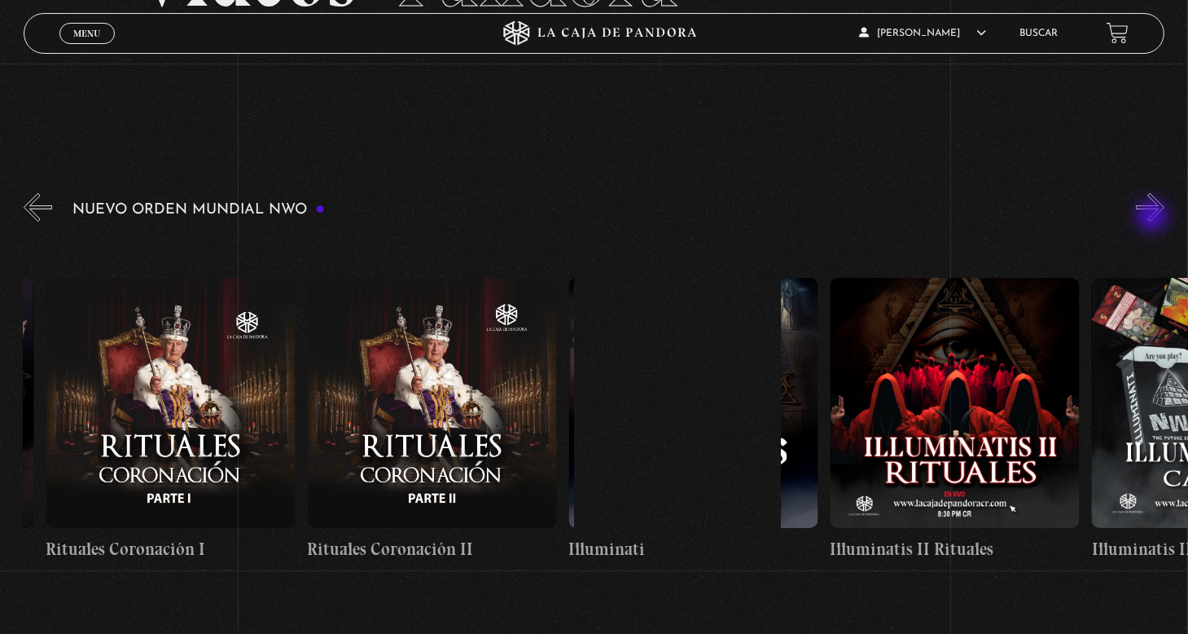
click at [1154, 217] on button "»" at bounding box center [1150, 207] width 29 height 29
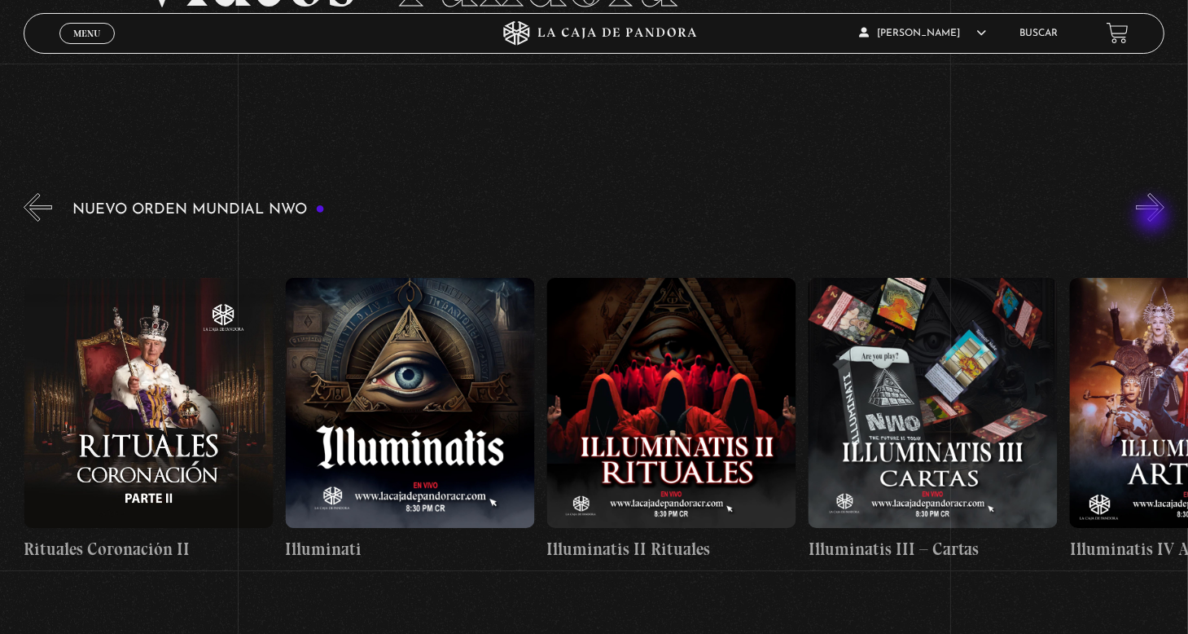
click at [1154, 217] on button "»" at bounding box center [1150, 207] width 29 height 29
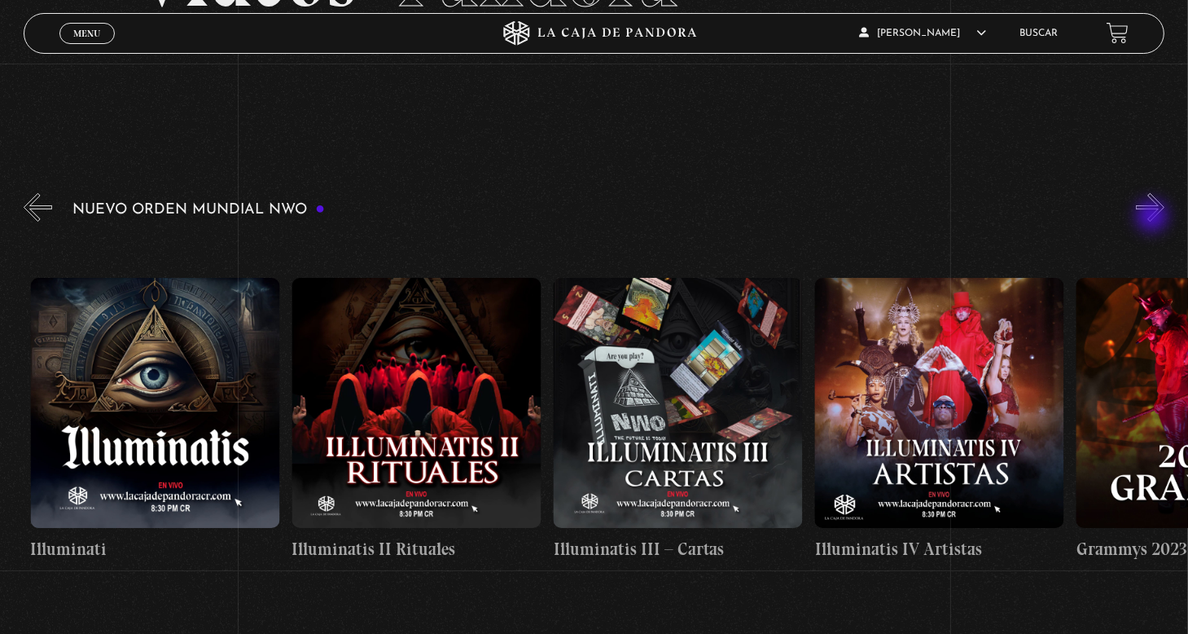
click at [1154, 217] on button "»" at bounding box center [1150, 207] width 29 height 29
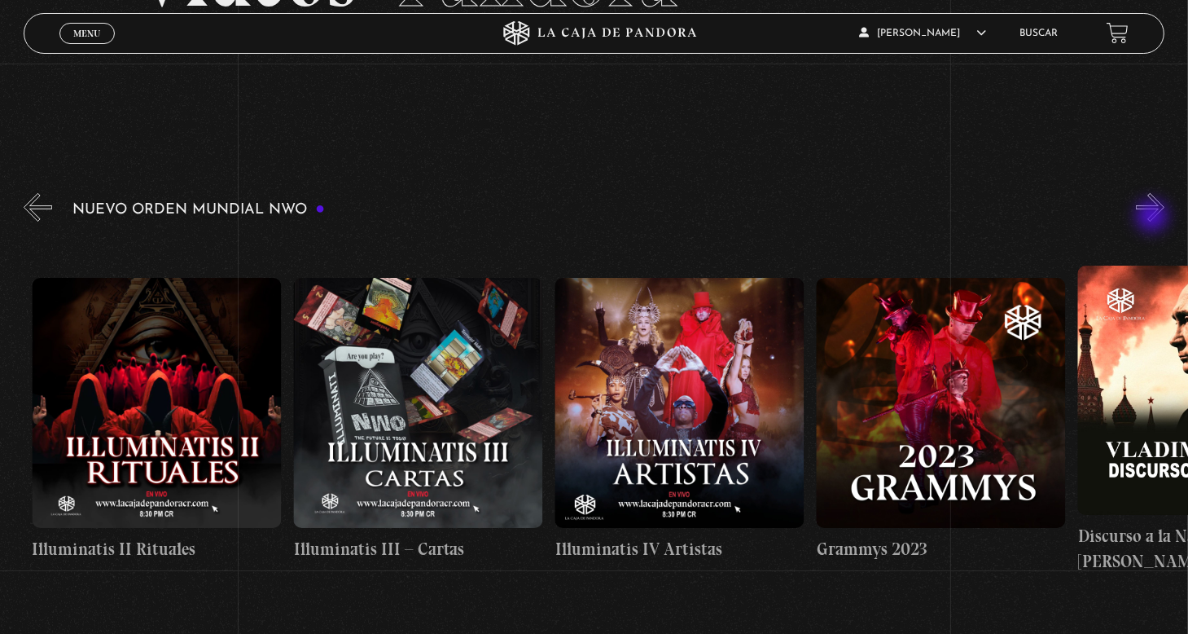
click at [1154, 217] on button "»" at bounding box center [1150, 207] width 29 height 29
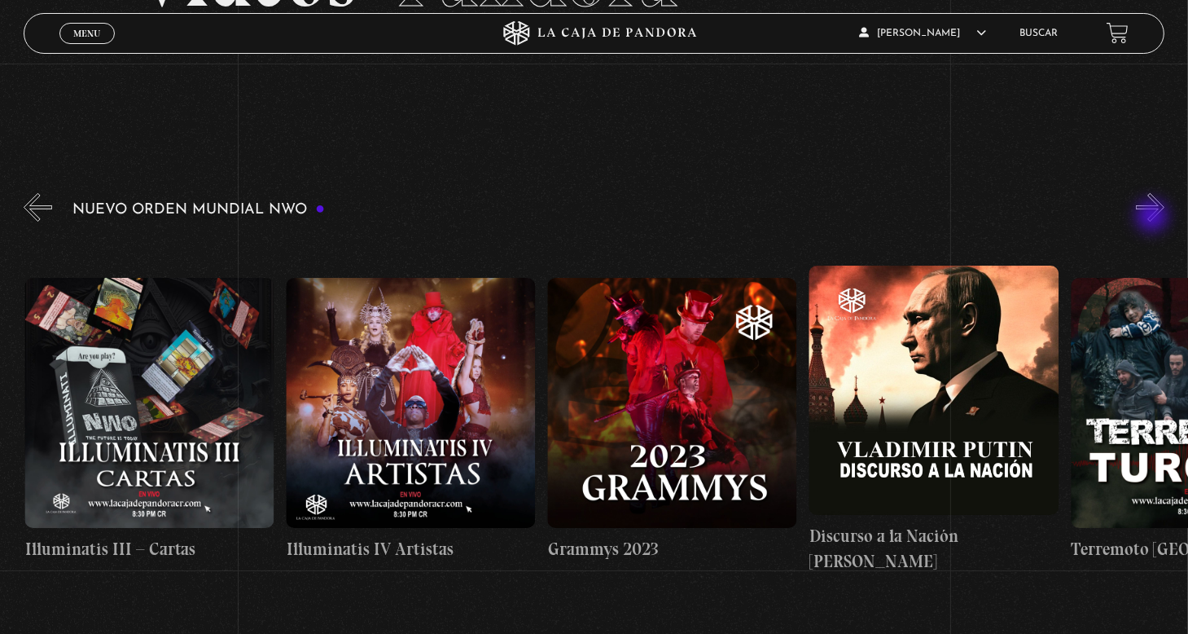
click at [1154, 217] on button "»" at bounding box center [1150, 207] width 29 height 29
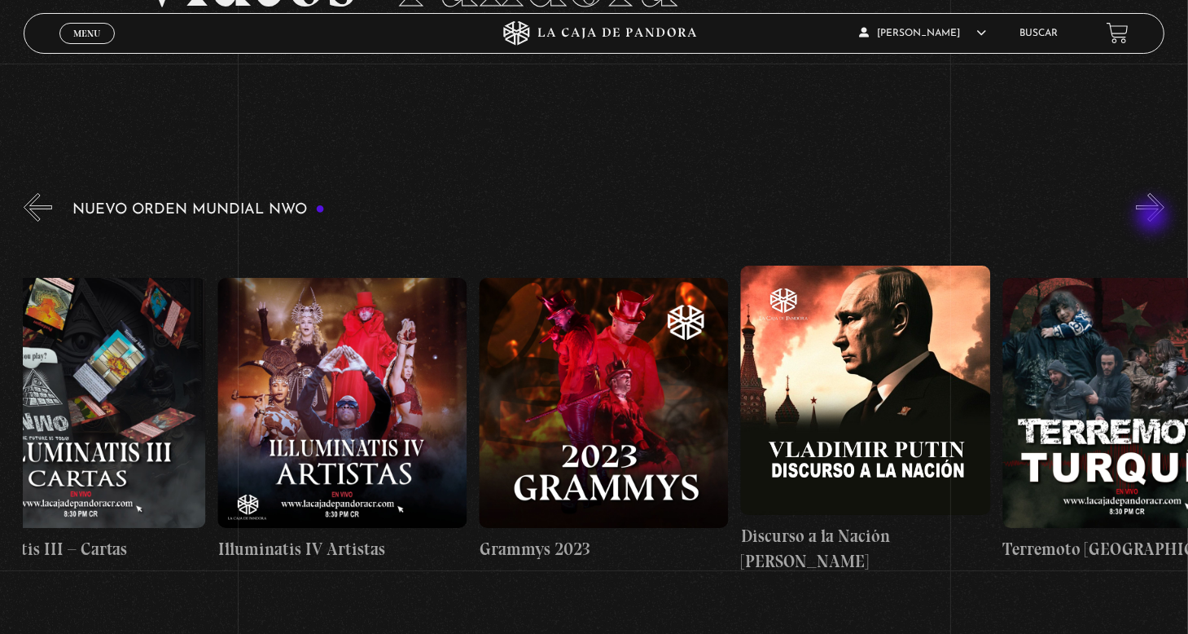
click at [1154, 217] on button "»" at bounding box center [1150, 207] width 29 height 29
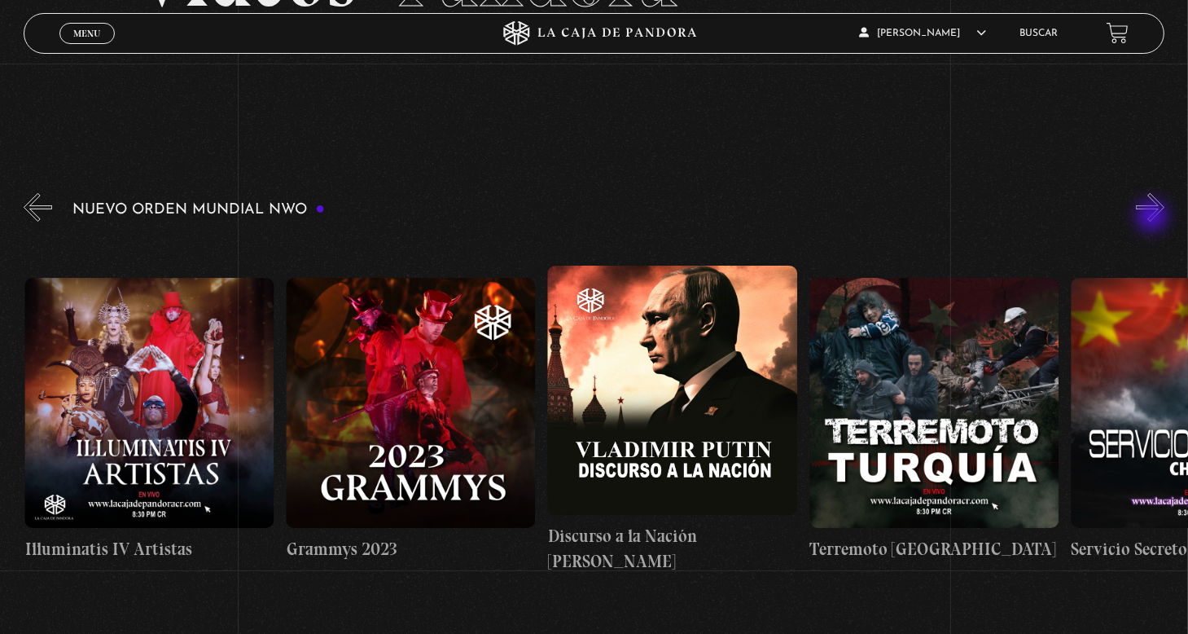
click at [1154, 217] on button "»" at bounding box center [1150, 207] width 29 height 29
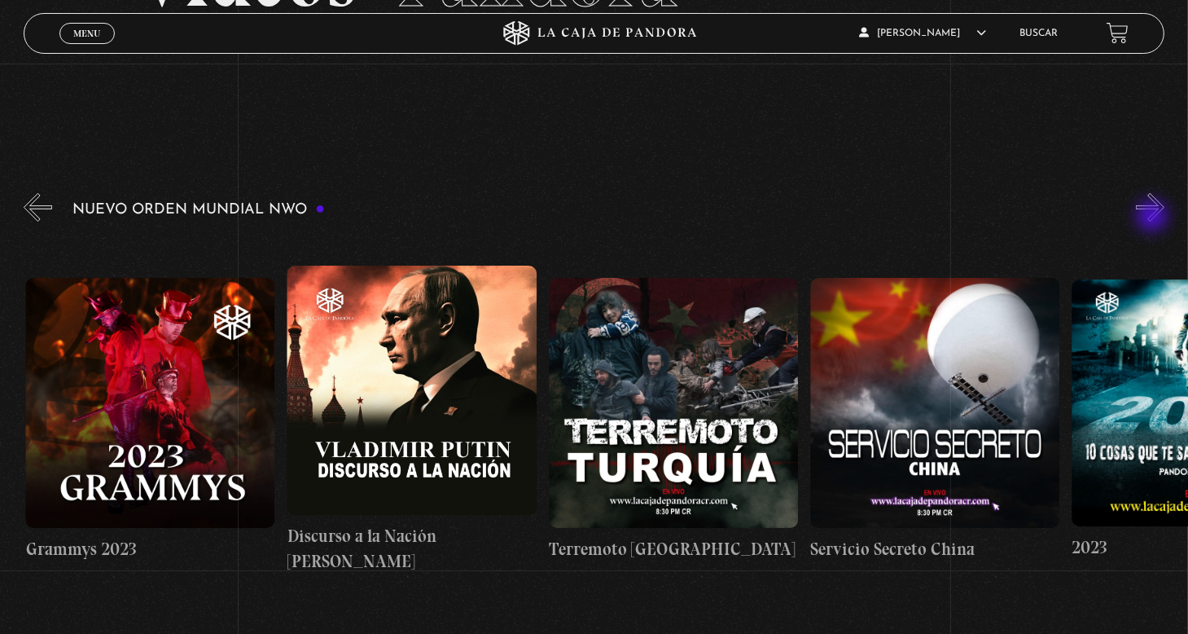
click at [1154, 217] on button "»" at bounding box center [1150, 207] width 29 height 29
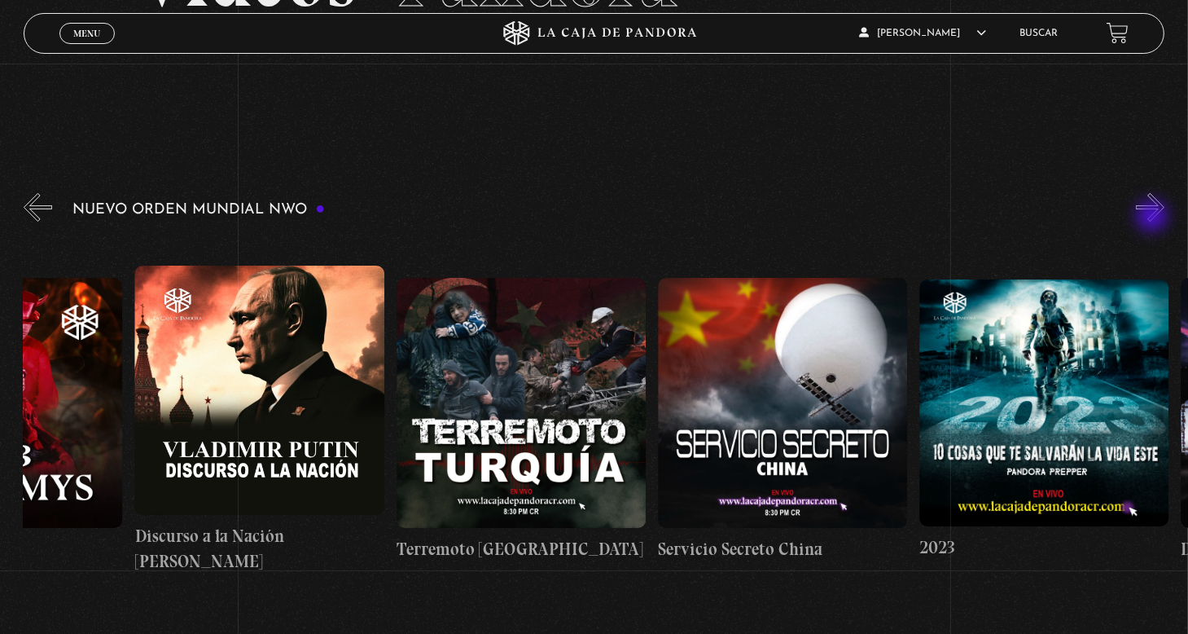
click at [1154, 217] on button "»" at bounding box center [1150, 207] width 29 height 29
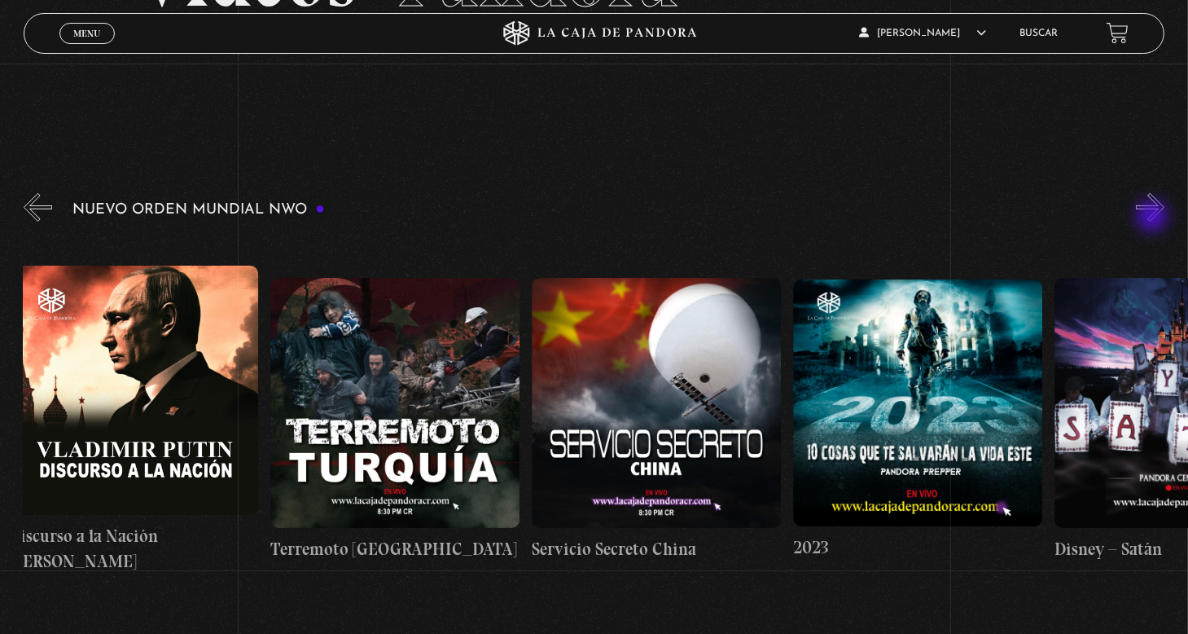
click at [1154, 217] on button "»" at bounding box center [1150, 207] width 29 height 29
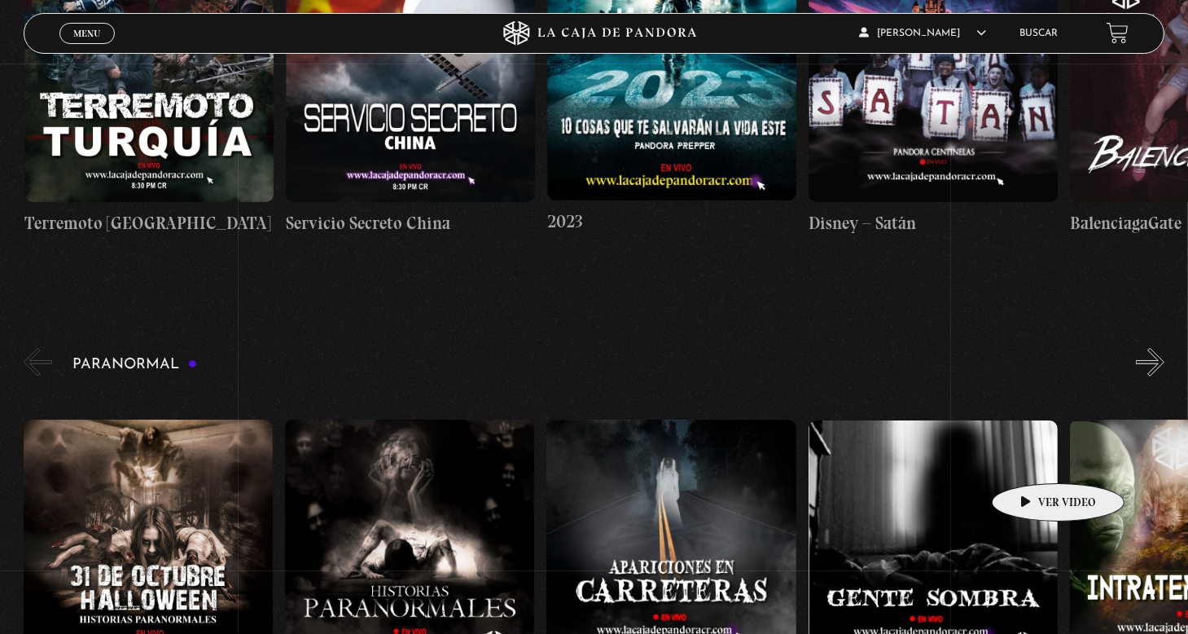
scroll to position [570, 0]
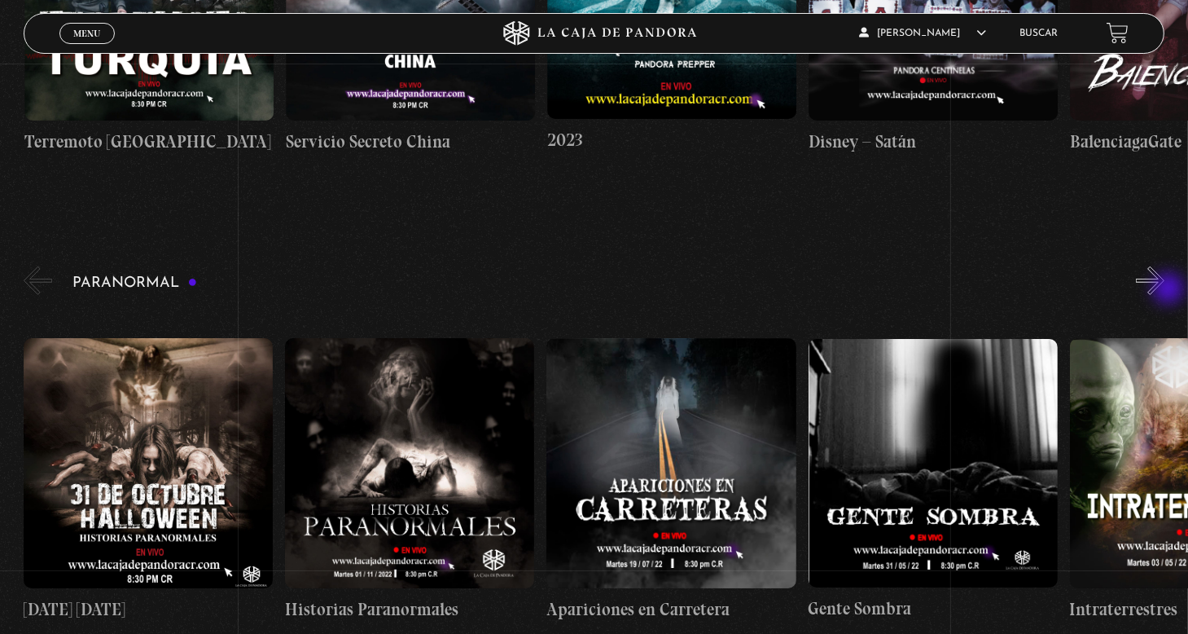
click at [1165, 290] on button "»" at bounding box center [1150, 280] width 29 height 29
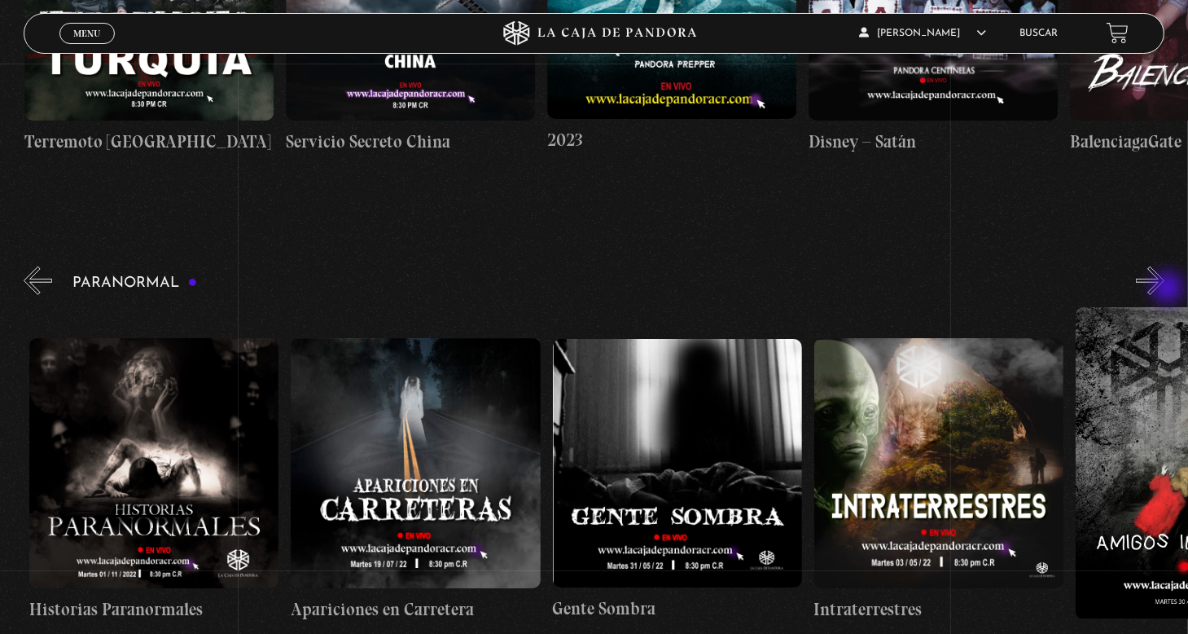
click at [1165, 289] on button "»" at bounding box center [1150, 280] width 29 height 29
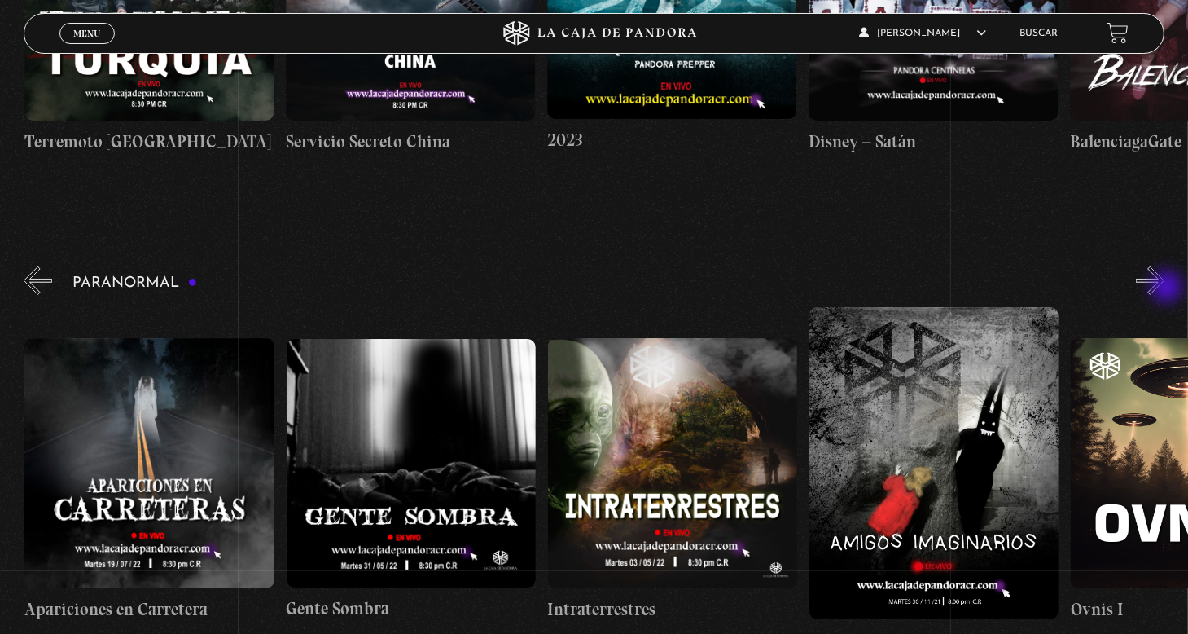
click at [1165, 288] on button "»" at bounding box center [1150, 280] width 29 height 29
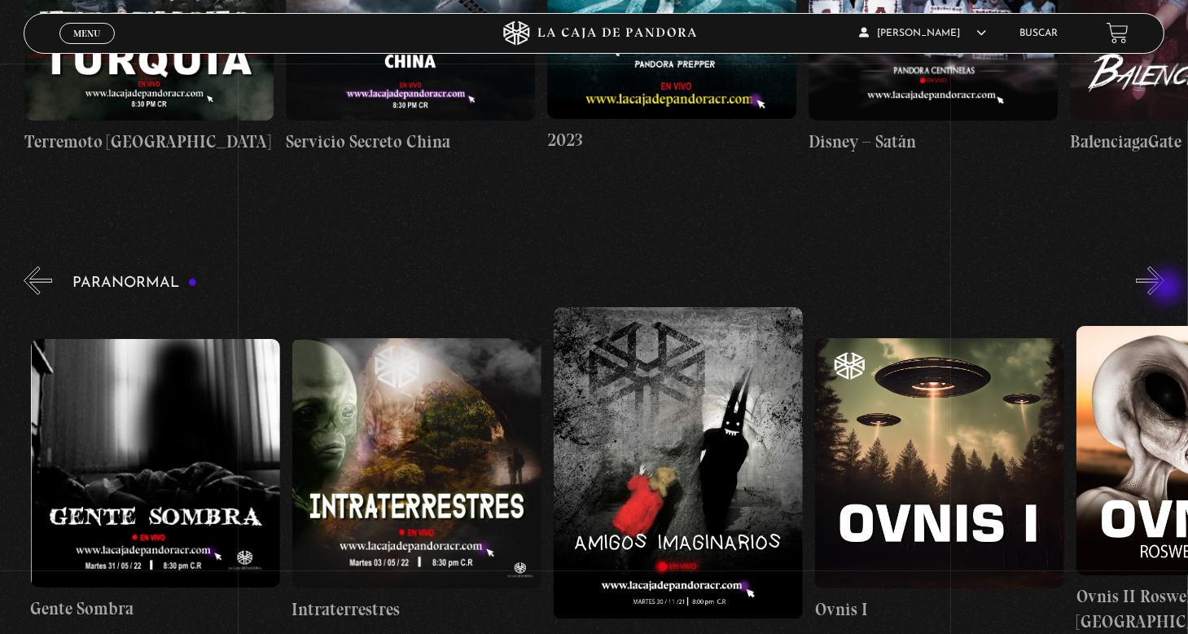
click at [1165, 288] on button "»" at bounding box center [1150, 280] width 29 height 29
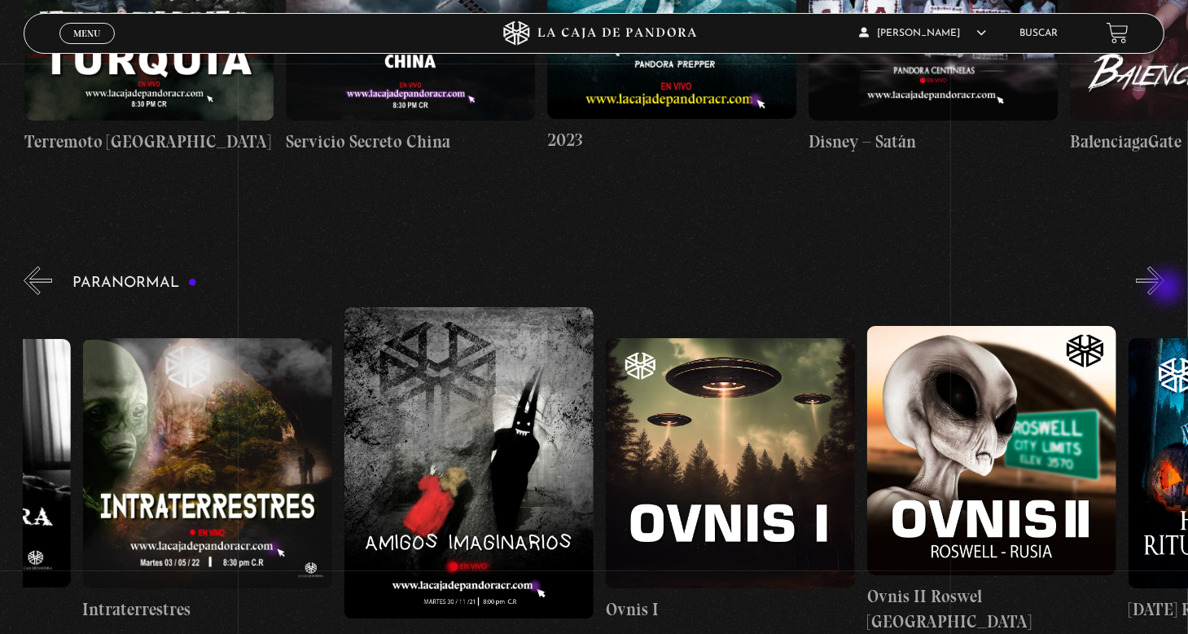
click at [1165, 288] on button "»" at bounding box center [1150, 280] width 29 height 29
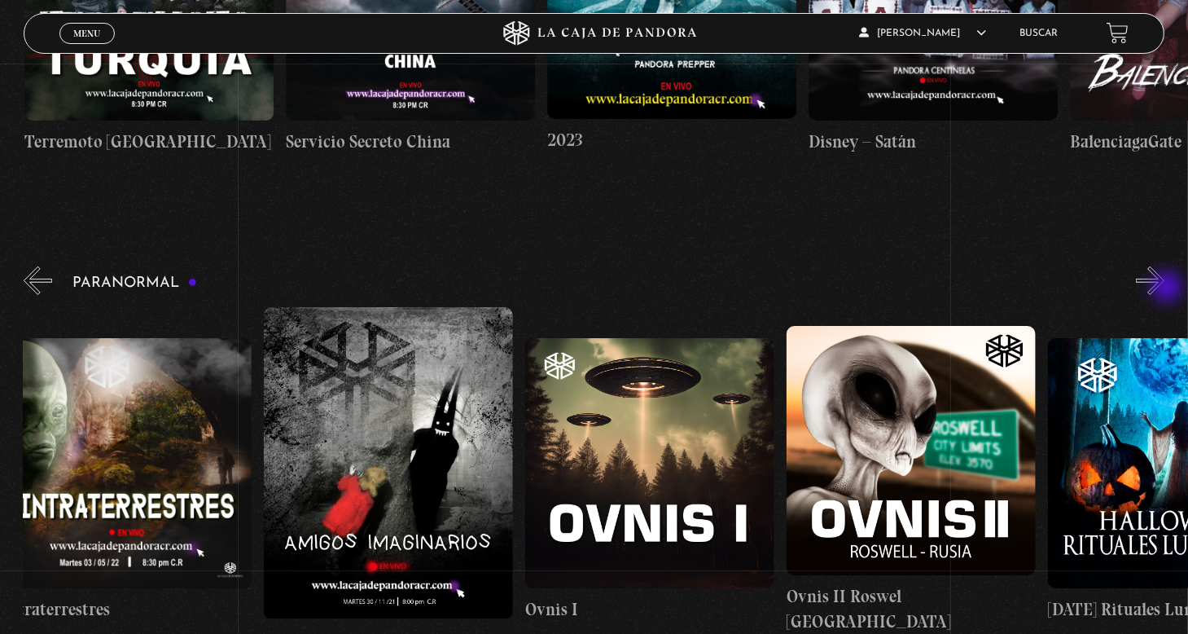
click at [1165, 288] on button "»" at bounding box center [1150, 280] width 29 height 29
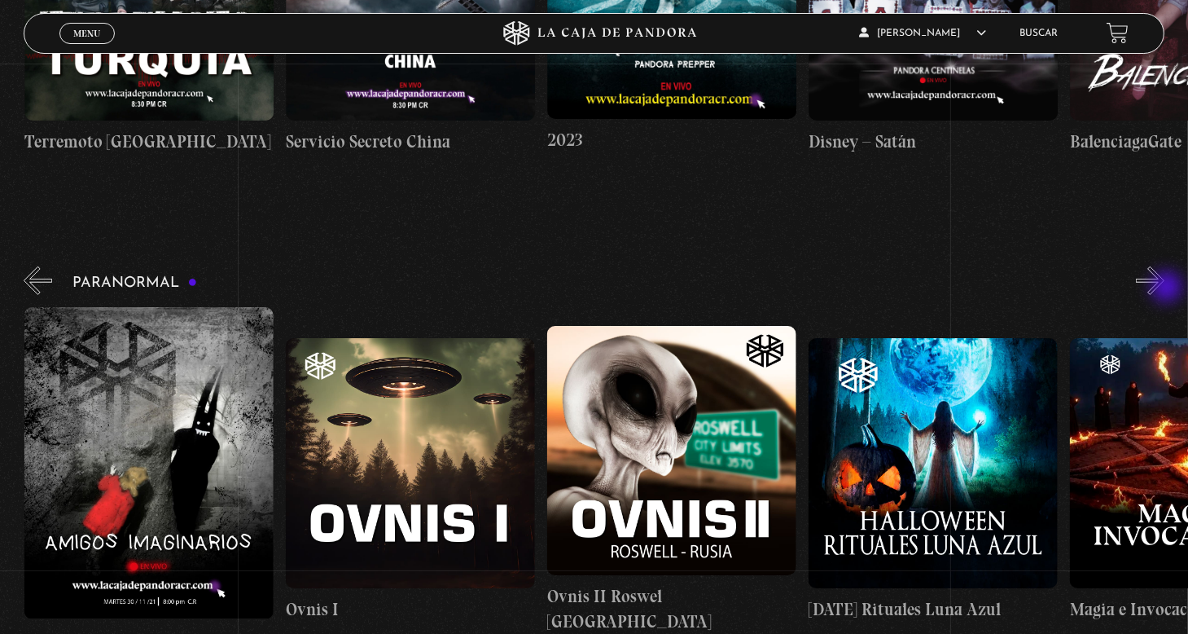
click at [1165, 288] on button "»" at bounding box center [1150, 280] width 29 height 29
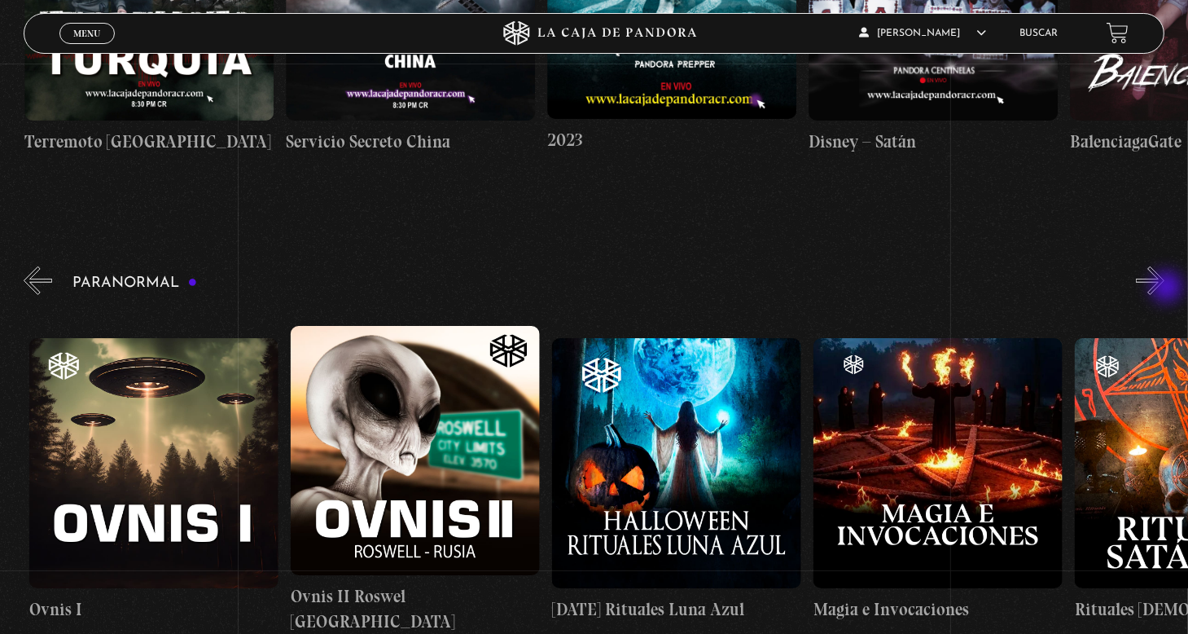
click at [1165, 288] on button "»" at bounding box center [1150, 280] width 29 height 29
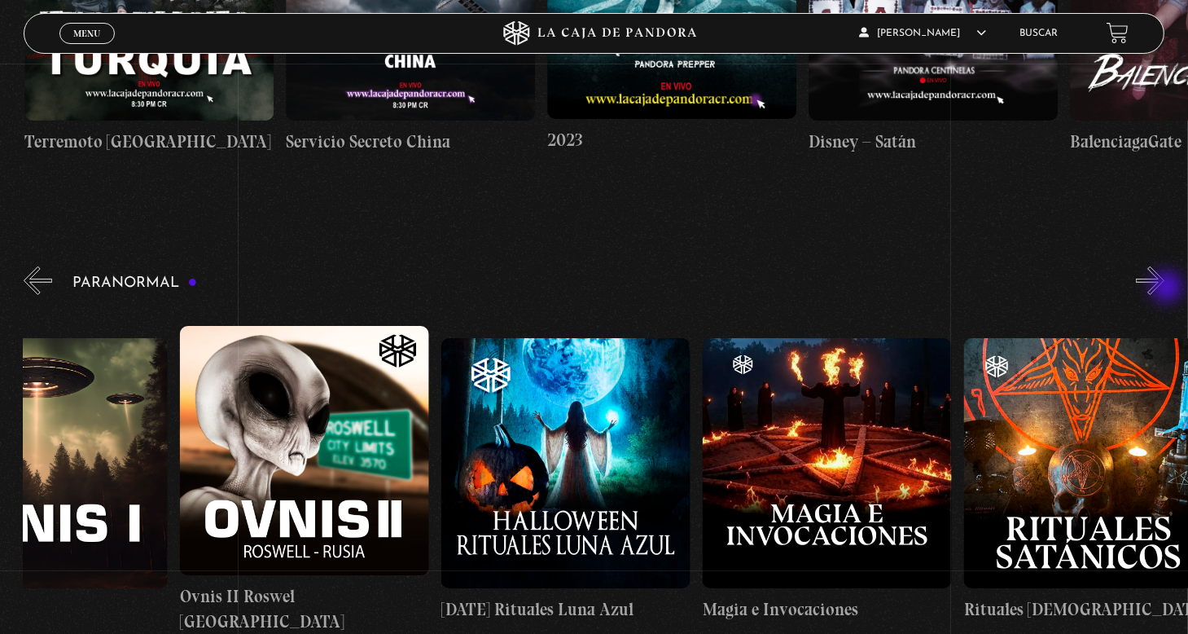
scroll to position [0, 1700]
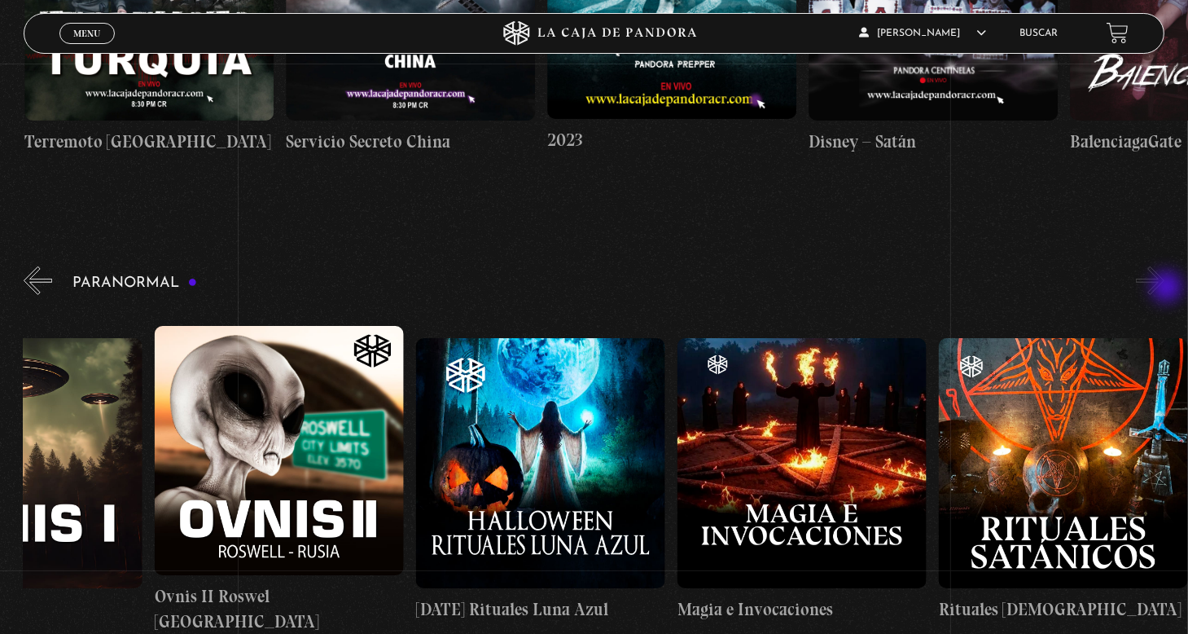
click at [1165, 288] on button "»" at bounding box center [1150, 280] width 29 height 29
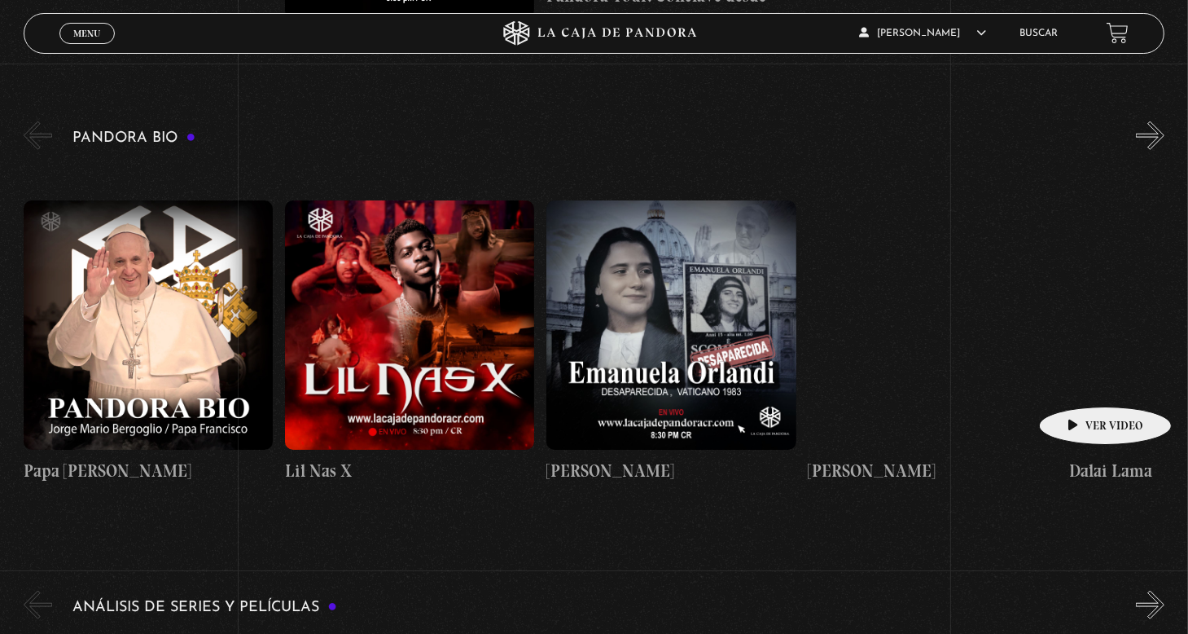
scroll to position [1629, 0]
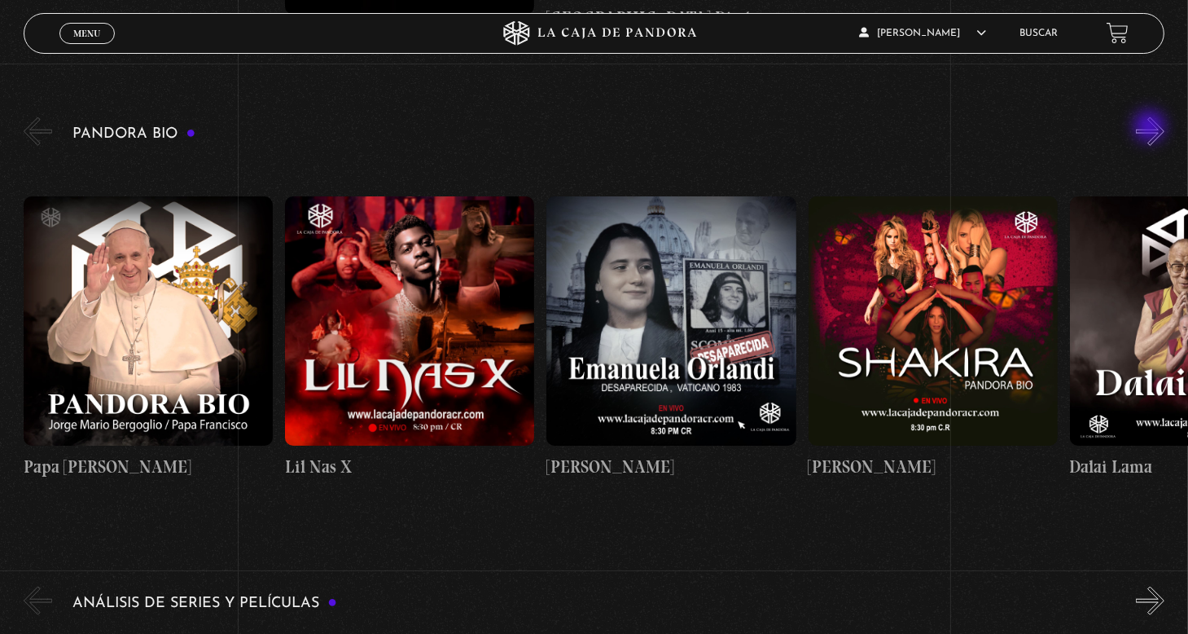
click at [1152, 128] on button "»" at bounding box center [1150, 131] width 29 height 29
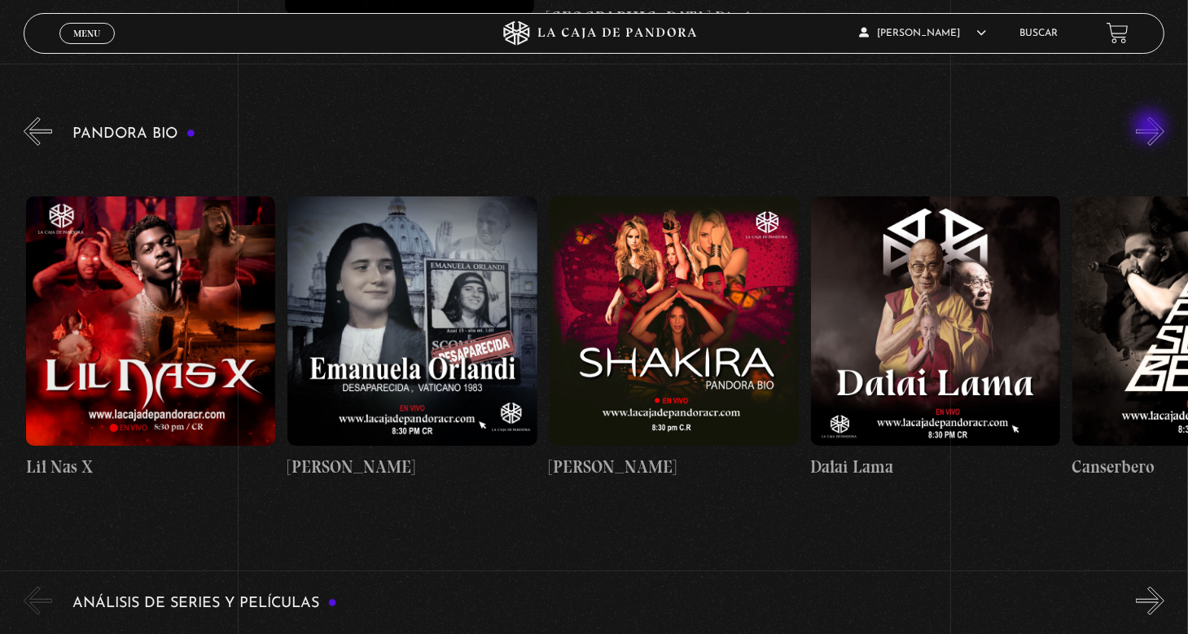
click at [1152, 128] on button "»" at bounding box center [1150, 131] width 29 height 29
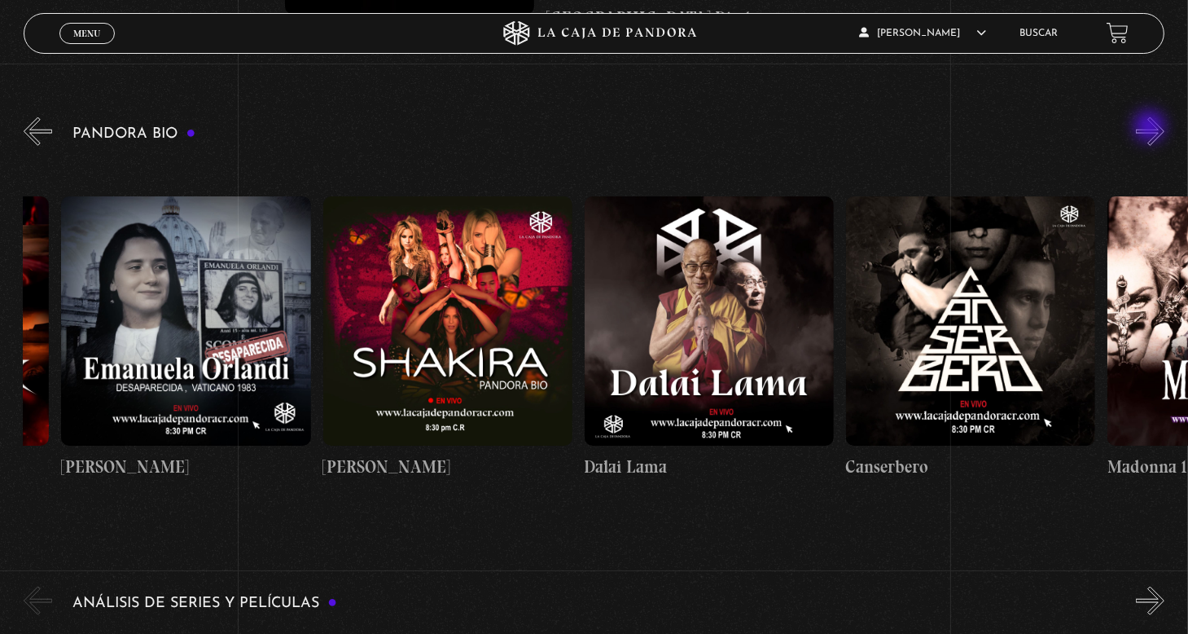
click at [1152, 128] on button "»" at bounding box center [1150, 131] width 29 height 29
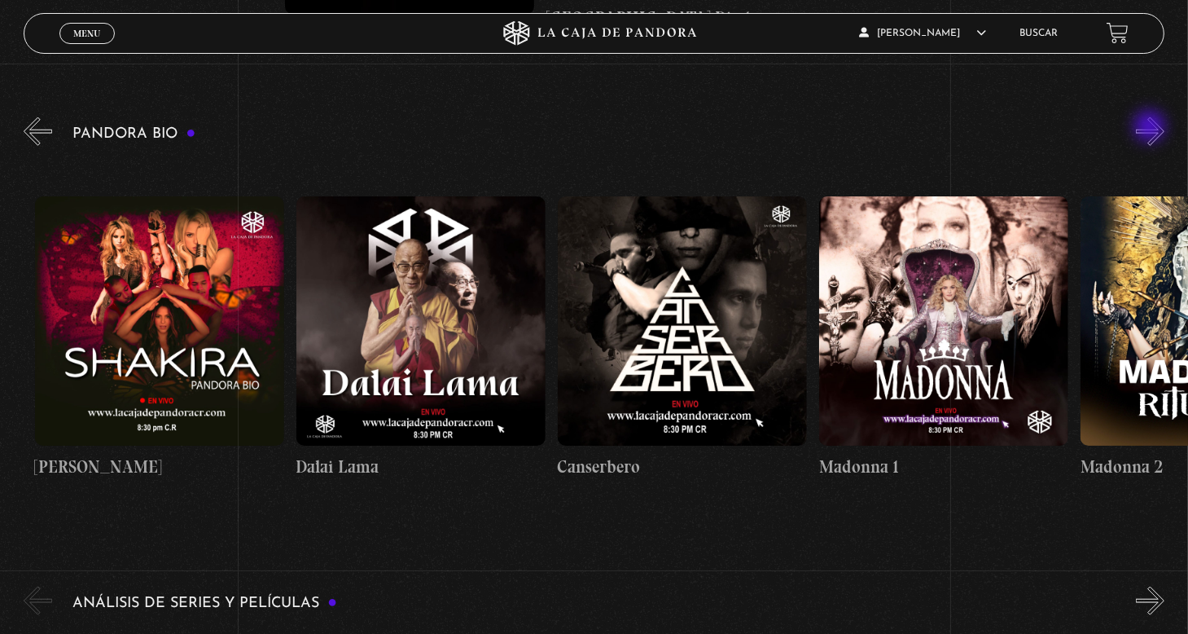
click at [1152, 128] on button "»" at bounding box center [1150, 131] width 29 height 29
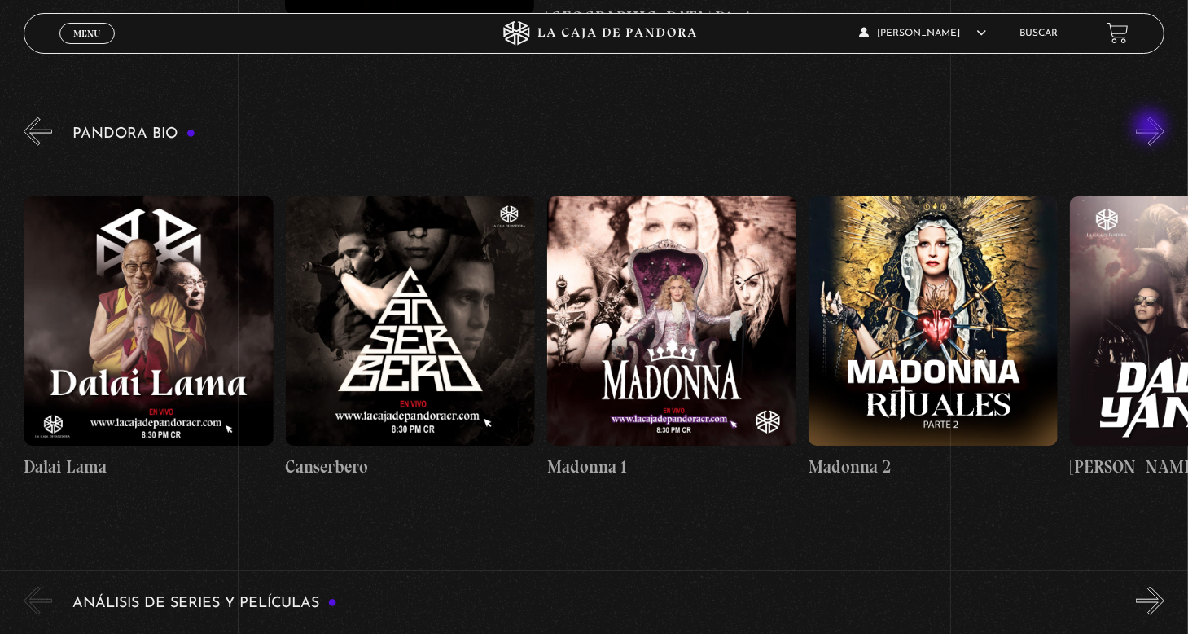
click at [1152, 128] on button "»" at bounding box center [1150, 131] width 29 height 29
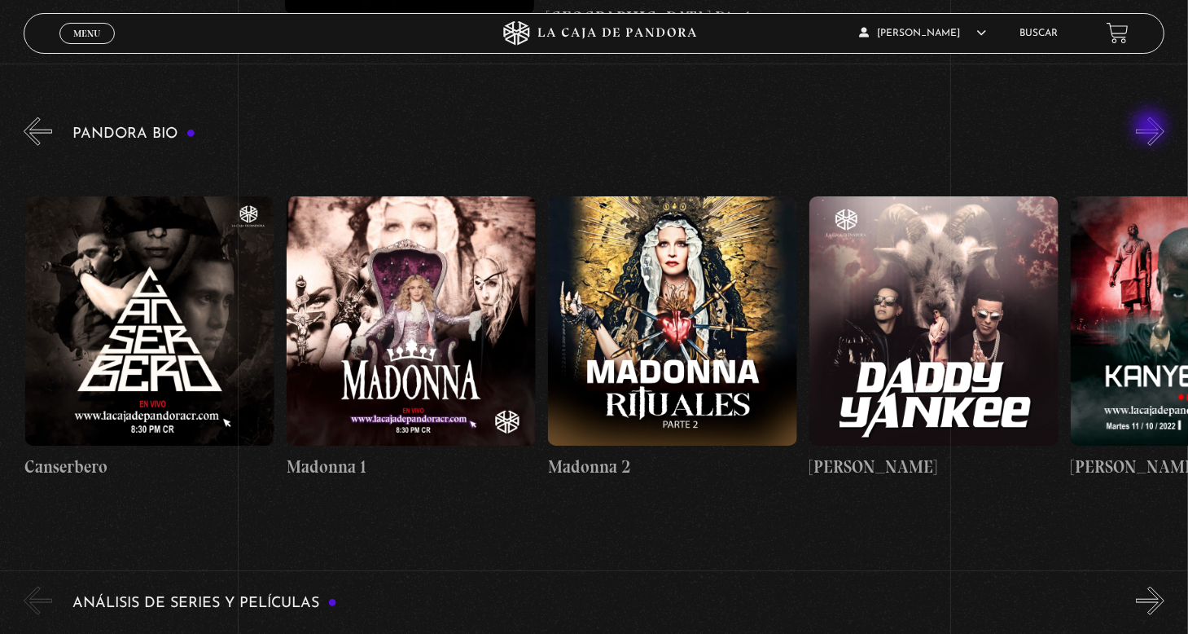
scroll to position [0, 1307]
click at [1152, 128] on button "»" at bounding box center [1150, 131] width 29 height 29
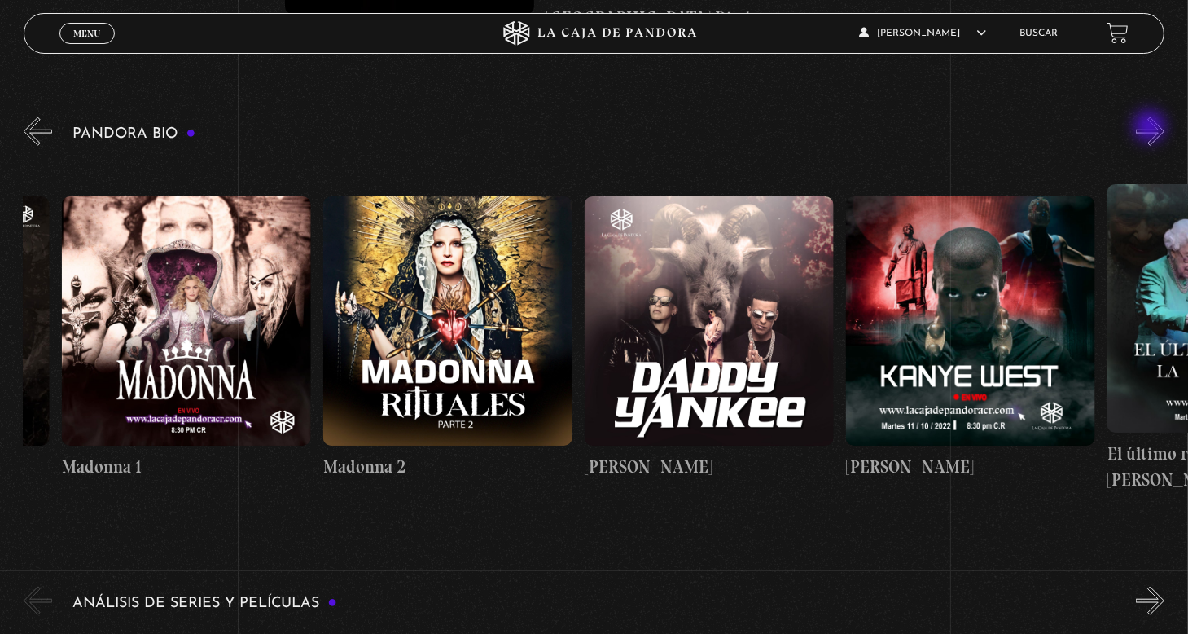
click at [1152, 128] on button "»" at bounding box center [1150, 131] width 29 height 29
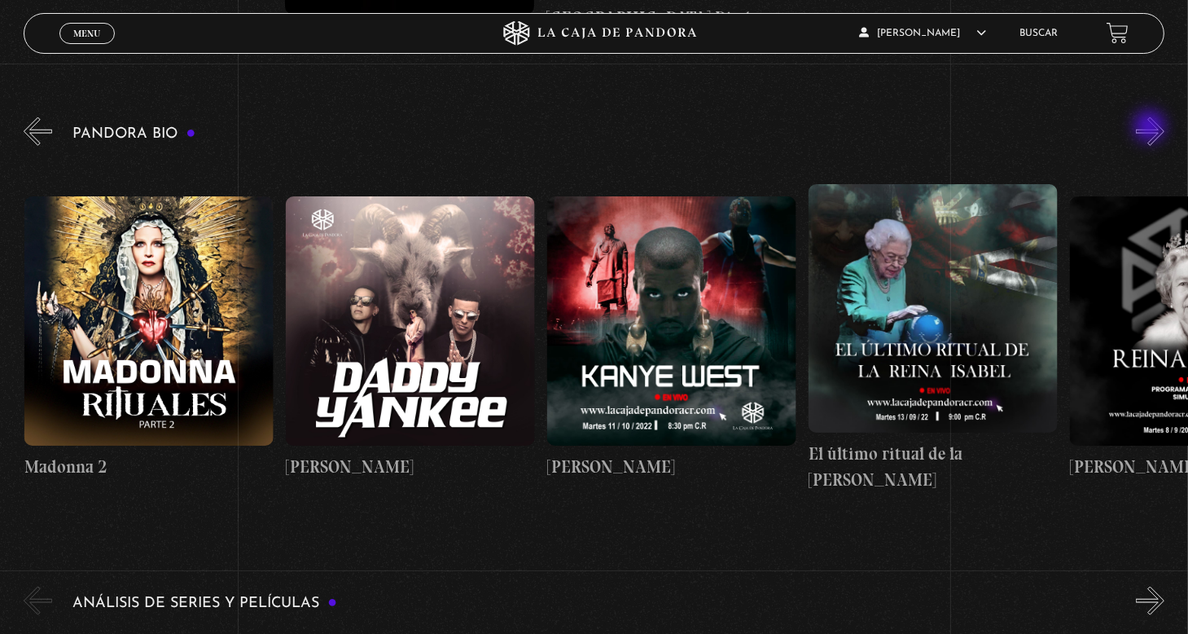
click at [1152, 128] on button "»" at bounding box center [1150, 131] width 29 height 29
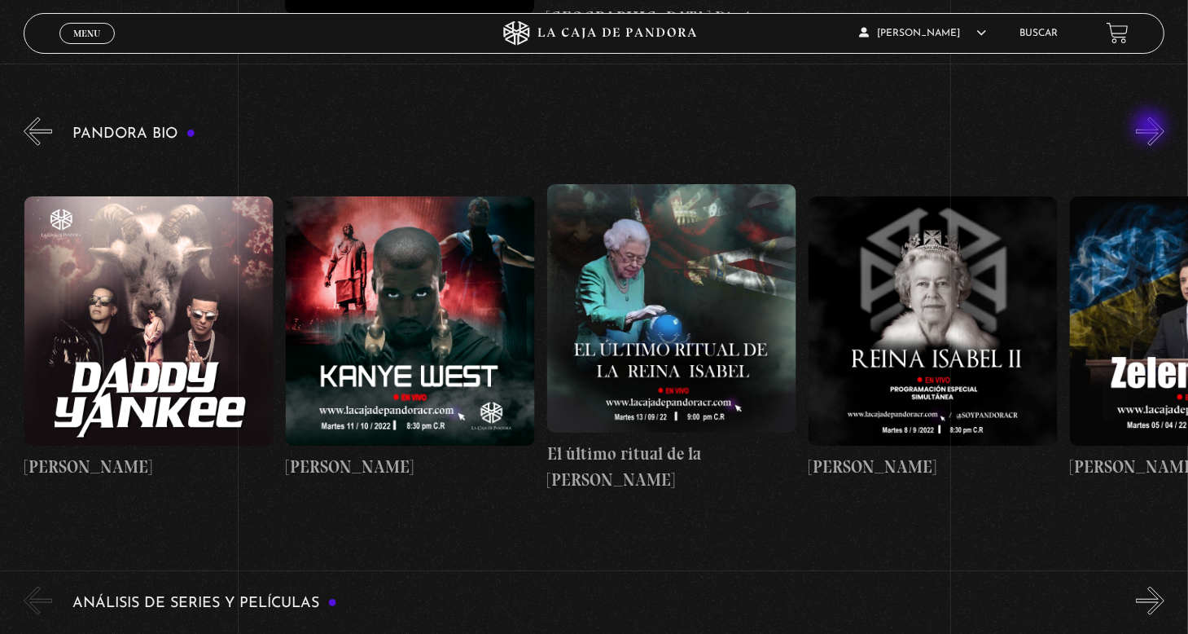
click at [1152, 128] on button "»" at bounding box center [1150, 131] width 29 height 29
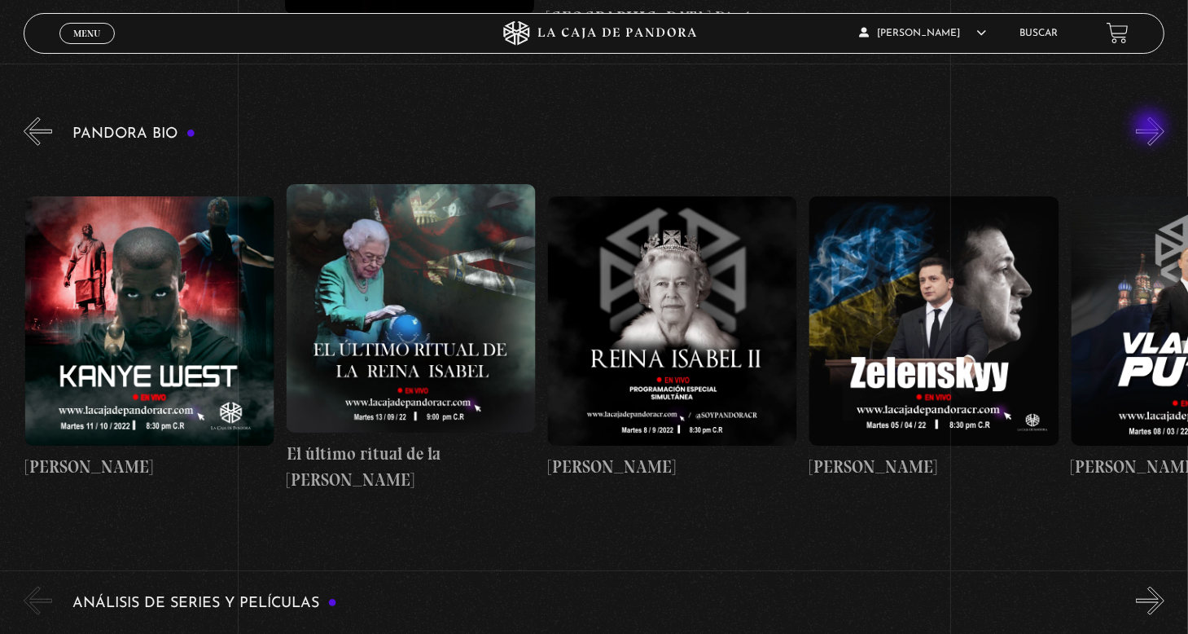
click at [1152, 128] on button "»" at bounding box center [1150, 131] width 29 height 29
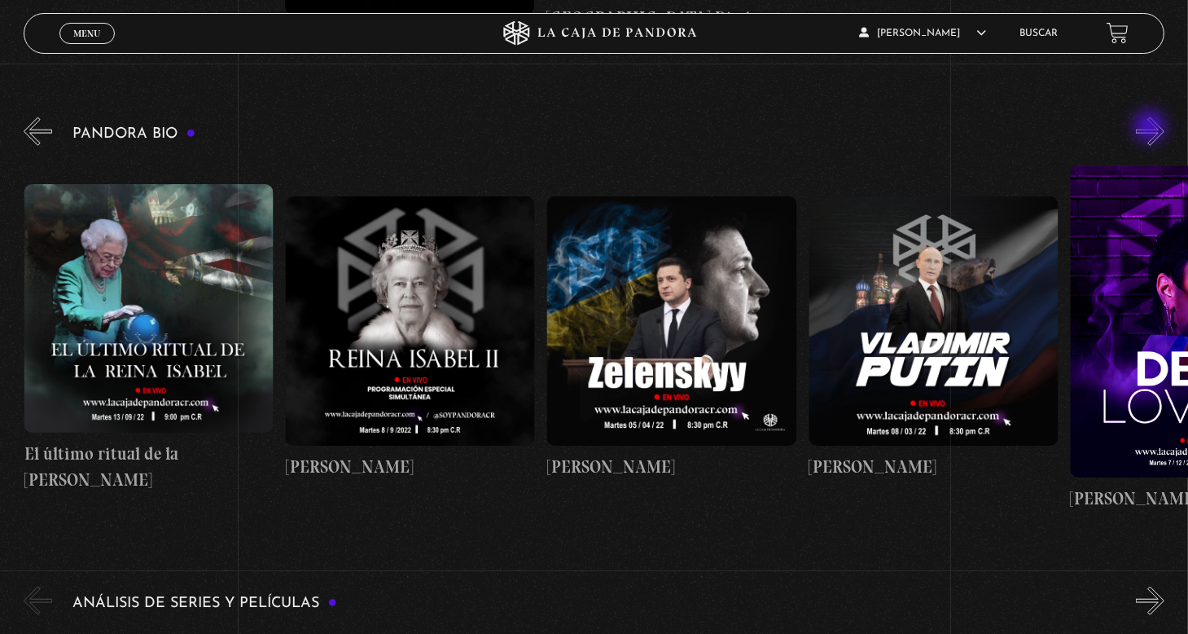
scroll to position [0, 2615]
click at [1152, 128] on button "»" at bounding box center [1150, 131] width 29 height 29
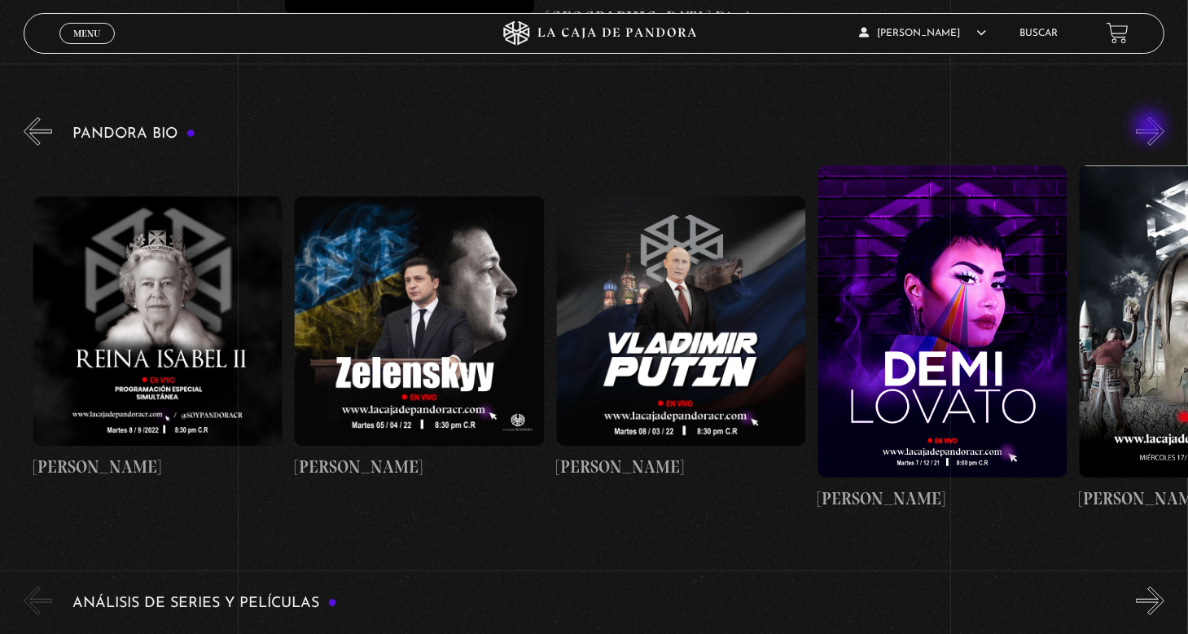
click at [1152, 128] on button "»" at bounding box center [1150, 131] width 29 height 29
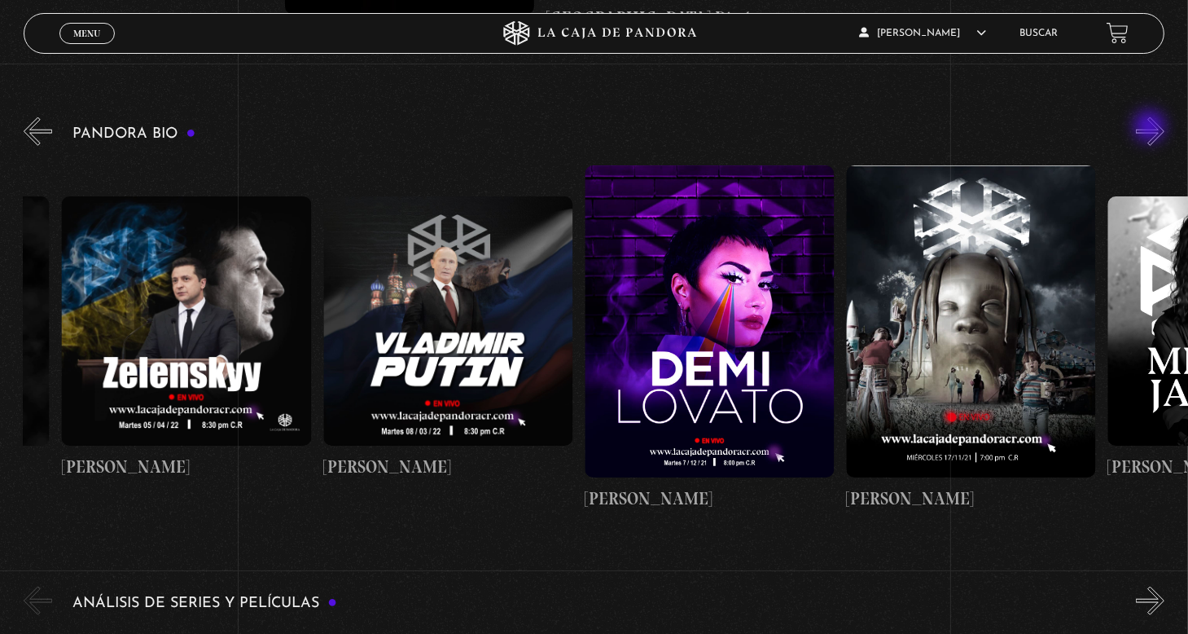
click at [1152, 128] on button "»" at bounding box center [1150, 131] width 29 height 29
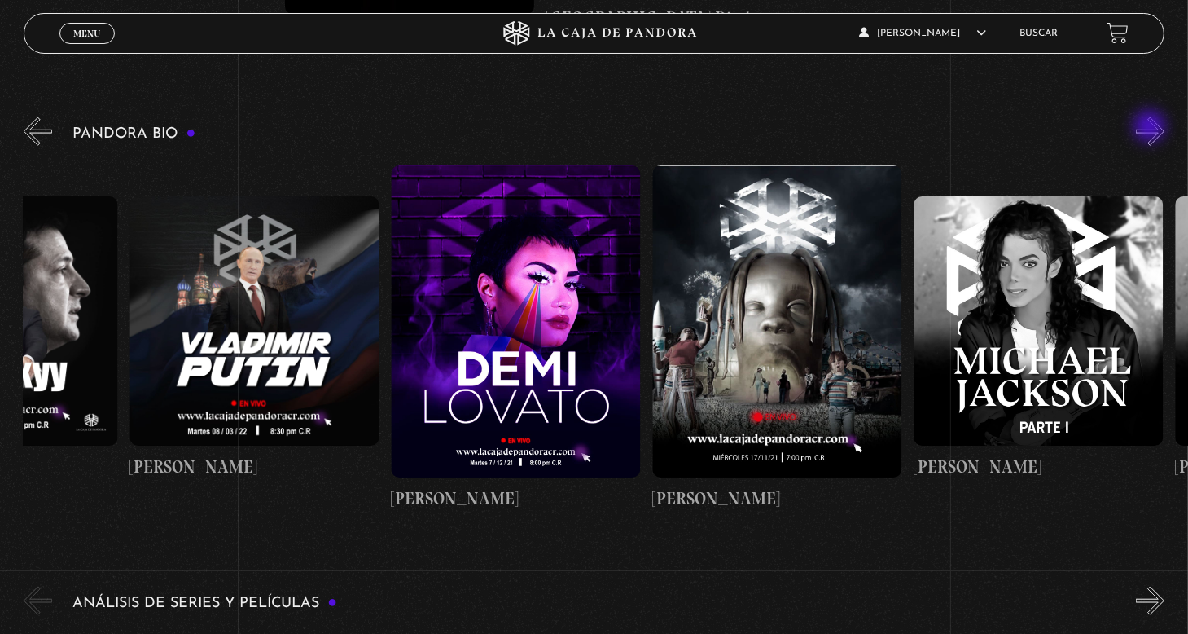
click at [1152, 128] on button "»" at bounding box center [1150, 131] width 29 height 29
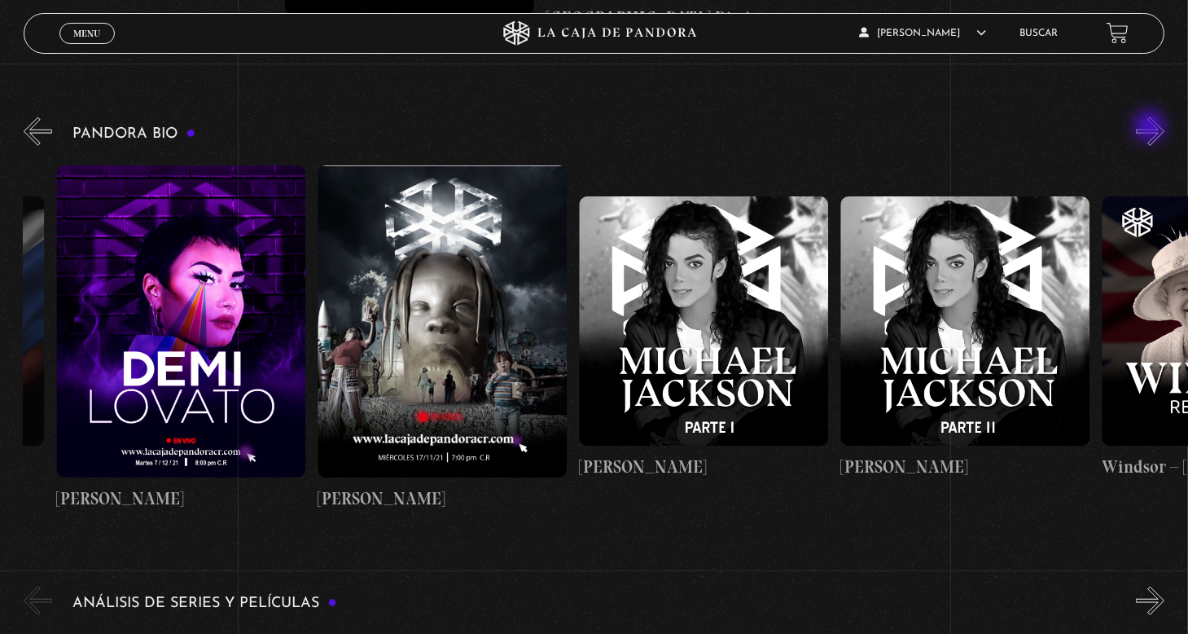
click at [1152, 128] on button "»" at bounding box center [1150, 131] width 29 height 29
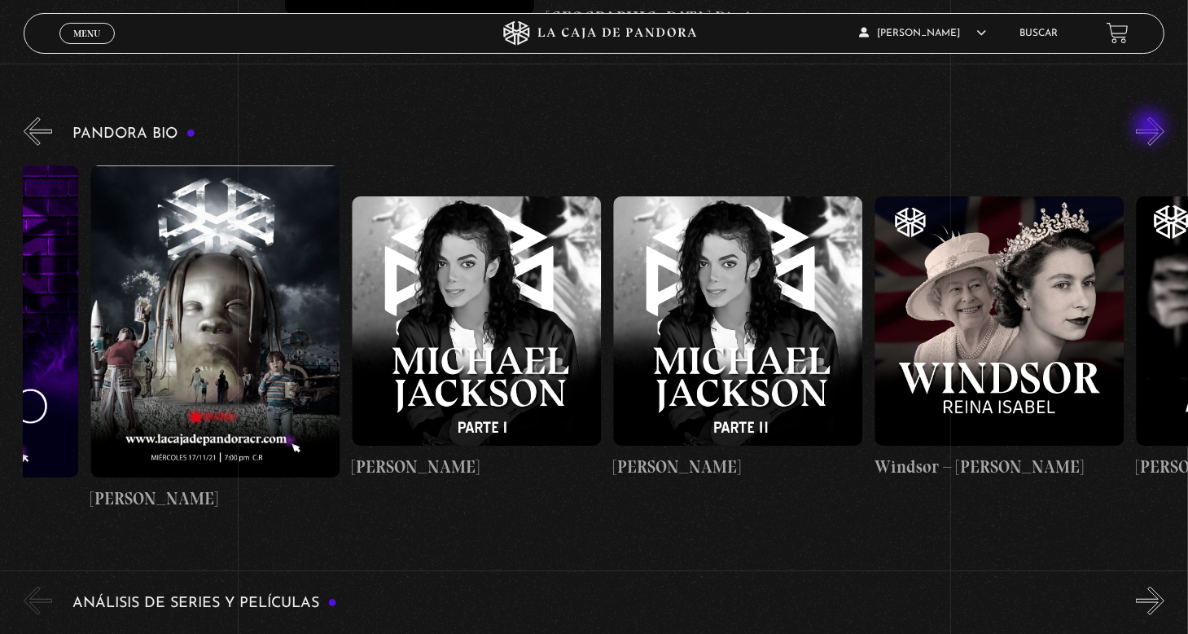
click at [1152, 128] on button "»" at bounding box center [1150, 131] width 29 height 29
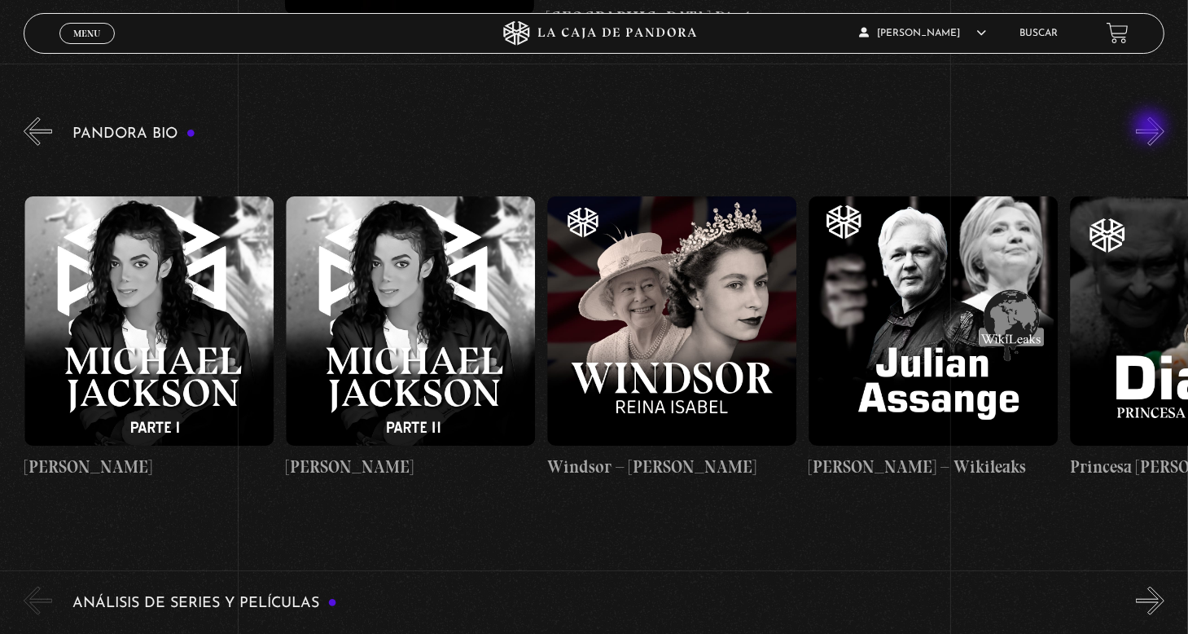
click at [1152, 128] on button "»" at bounding box center [1150, 131] width 29 height 29
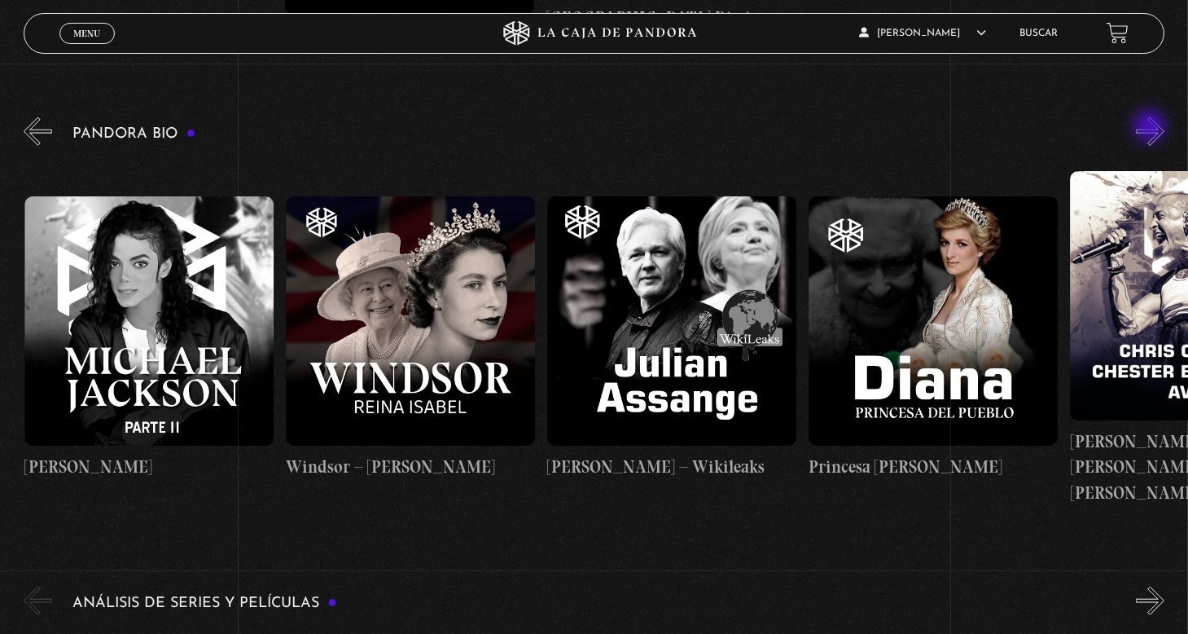
click at [1152, 128] on button "»" at bounding box center [1150, 131] width 29 height 29
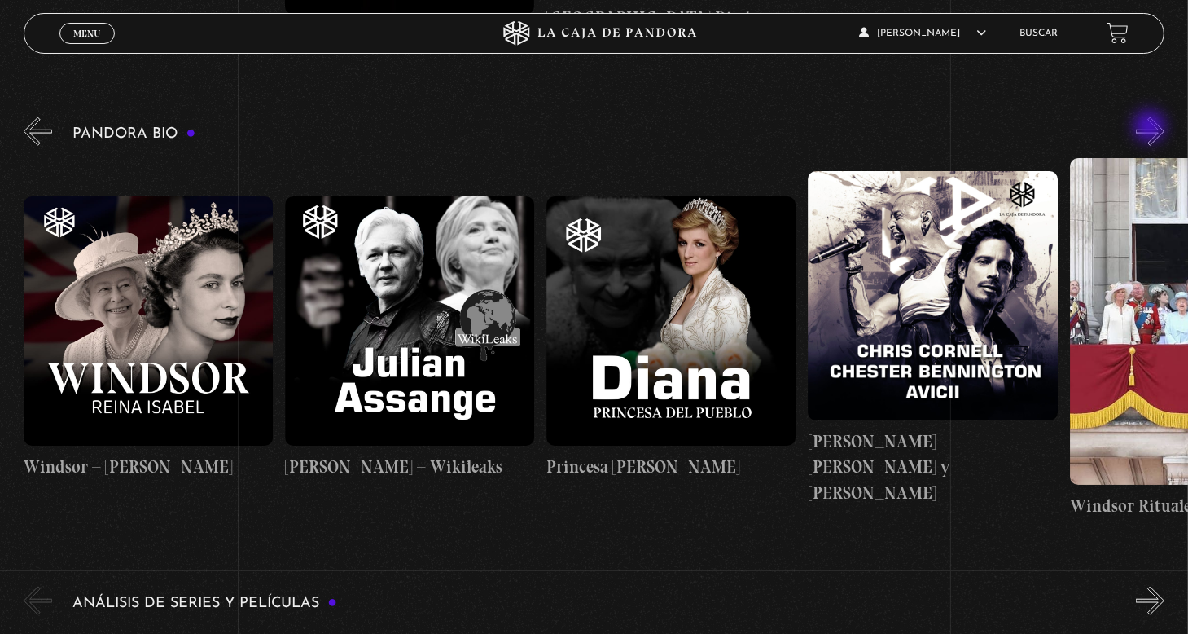
click at [1152, 128] on button "»" at bounding box center [1150, 131] width 29 height 29
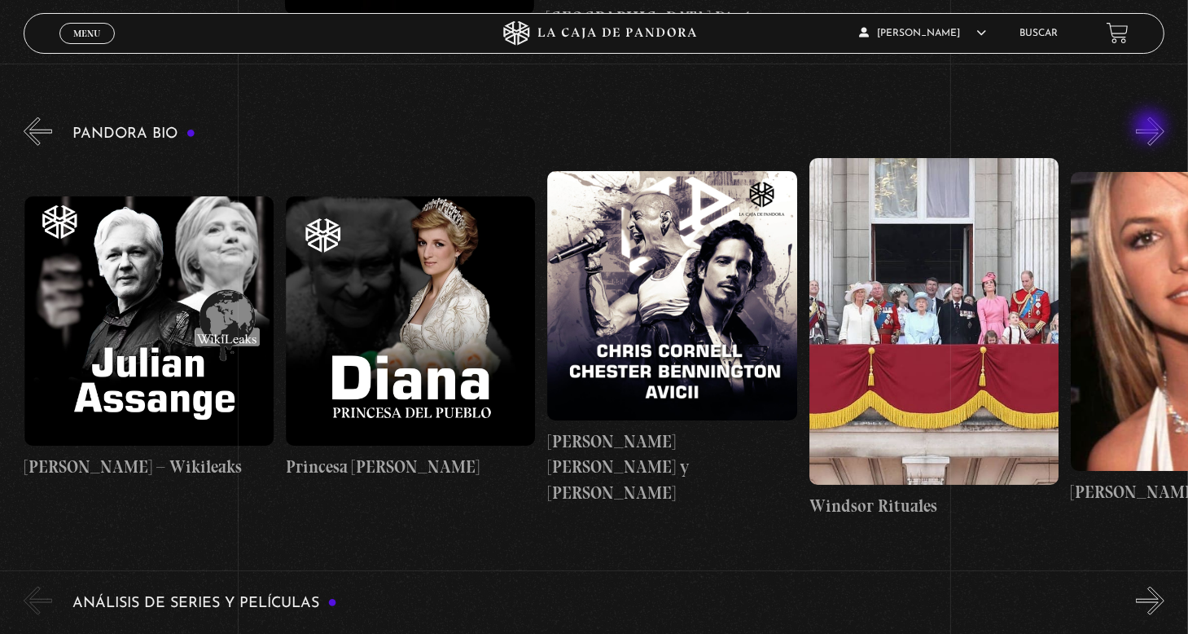
scroll to position [0, 4968]
click at [195, 380] on figure at bounding box center [148, 320] width 249 height 249
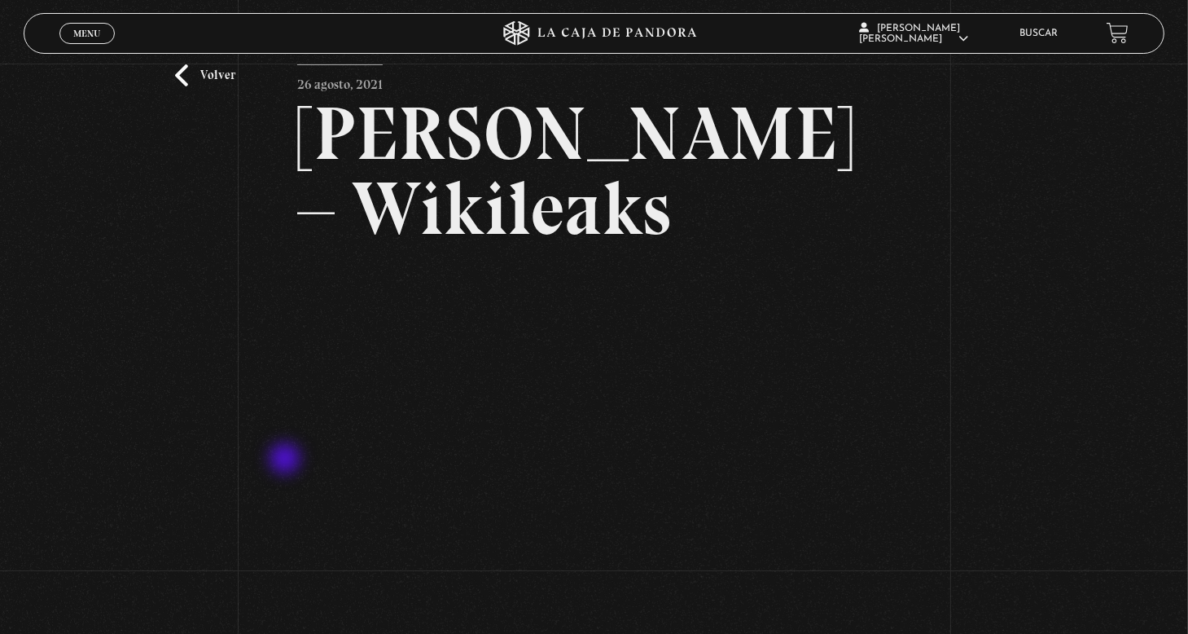
scroll to position [163, 0]
